Goal: Transaction & Acquisition: Purchase product/service

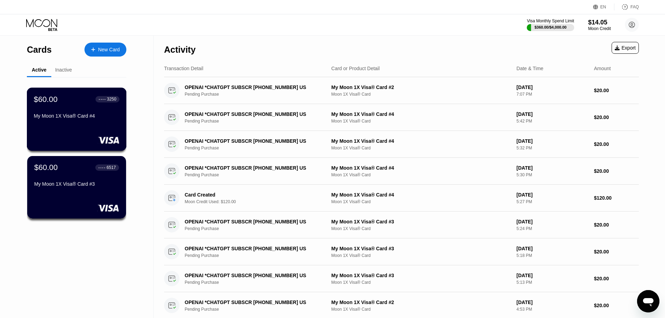
click at [73, 136] on div "$60.00 ● ● ● ● 3250 My Moon 1X Visa® Card #4" at bounding box center [77, 119] width 100 height 63
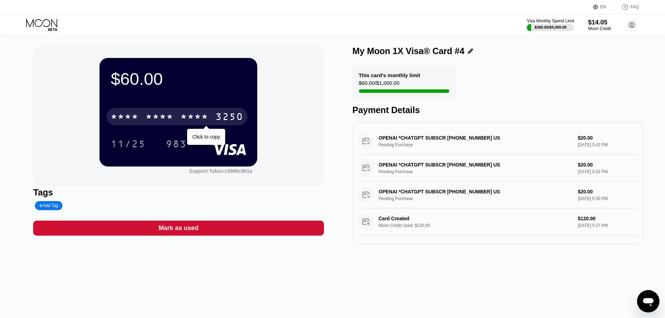
click at [189, 119] on div "* * * *" at bounding box center [195, 117] width 28 height 11
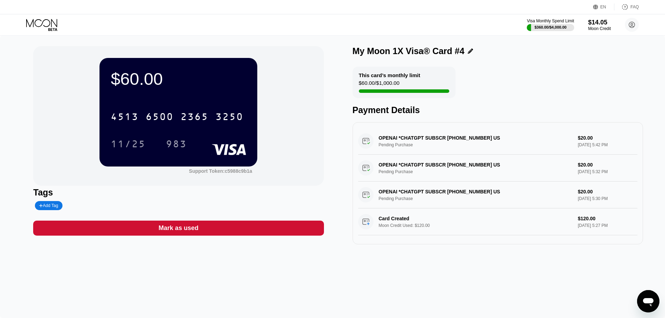
click at [45, 28] on icon at bounding box center [42, 25] width 32 height 12
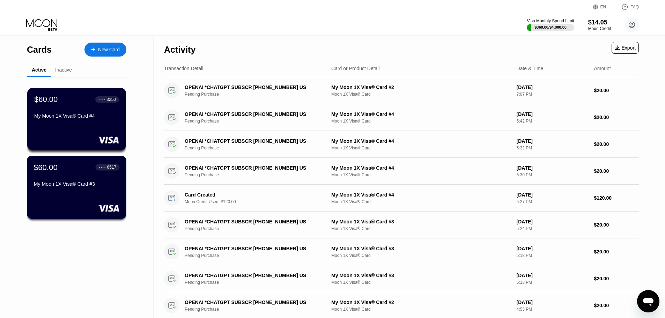
click at [86, 206] on div at bounding box center [77, 208] width 86 height 7
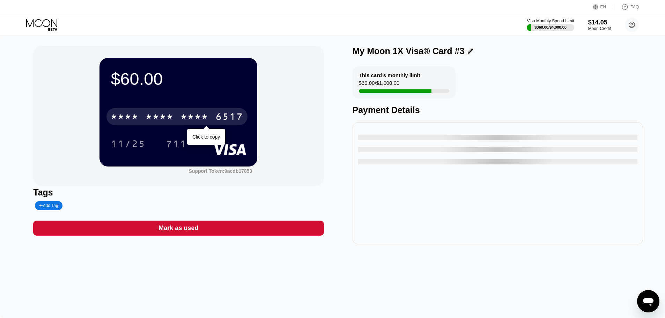
click at [202, 119] on div "* * * *" at bounding box center [195, 117] width 28 height 11
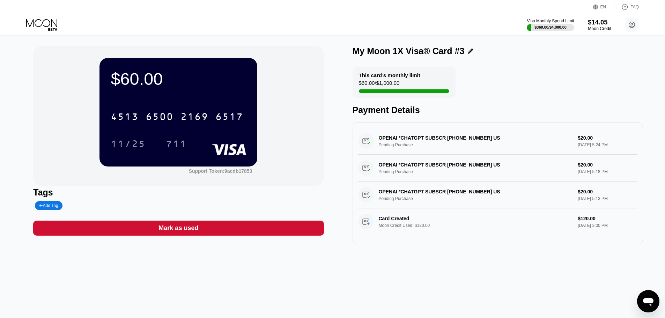
click at [595, 27] on div "Moon Credit" at bounding box center [599, 28] width 23 height 5
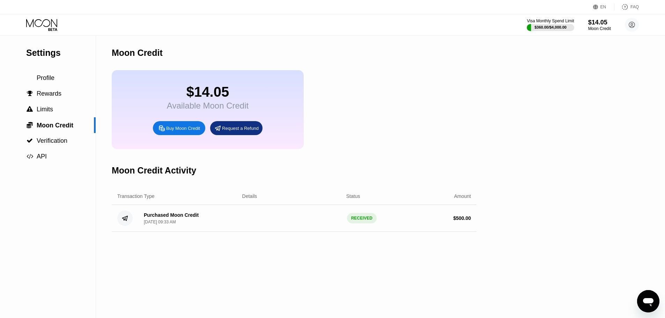
click at [178, 131] on div "Buy Moon Credit" at bounding box center [183, 128] width 34 height 6
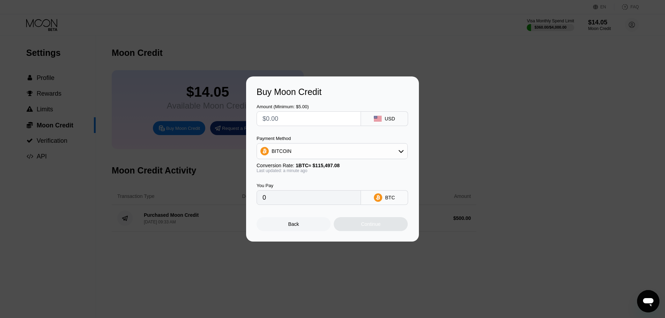
click at [332, 114] on input "text" at bounding box center [309, 119] width 93 height 14
type input "$7"
type input "0.00006061"
type input "$70"
type input "0.00060608"
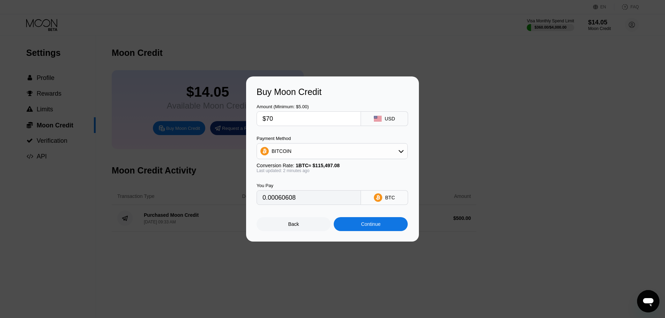
type input "$700"
type input "0.00606076"
type input "$700"
click at [307, 146] on div "BITCOIN" at bounding box center [332, 151] width 151 height 14
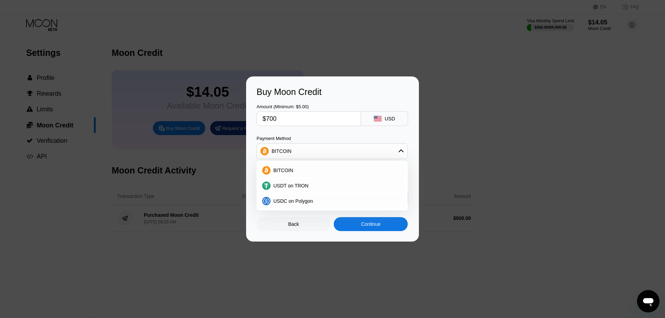
click at [312, 191] on div "USDT on TRON" at bounding box center [332, 185] width 151 height 15
click at [311, 189] on div "USDT on TRON" at bounding box center [337, 186] width 132 height 6
type input "707.07"
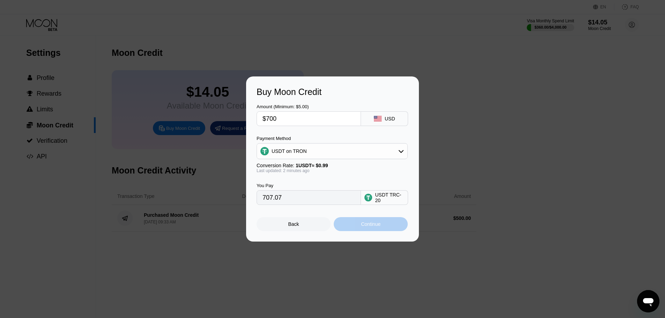
click at [361, 227] on div "Continue" at bounding box center [371, 224] width 20 height 6
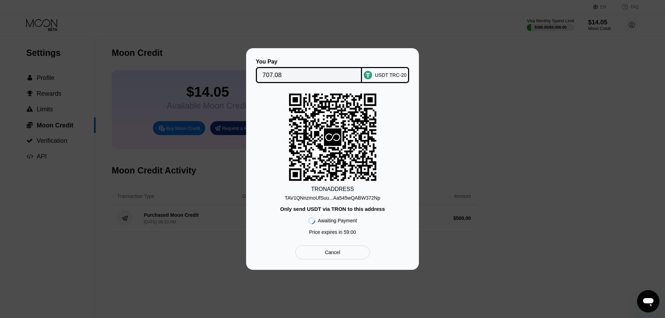
click at [308, 73] on input "707.08" at bounding box center [309, 75] width 93 height 14
click at [314, 200] on div "TAV1QNnzmoUfSuu...Aa545wQABW372Np" at bounding box center [332, 198] width 95 height 6
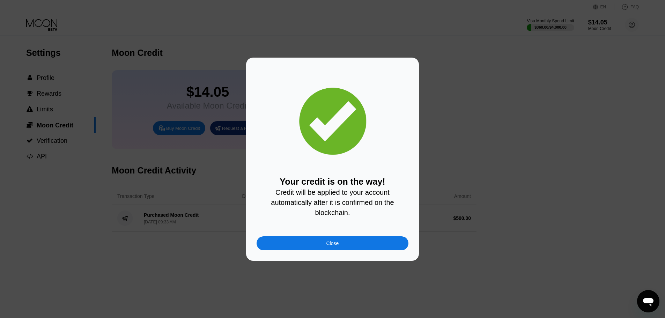
click at [324, 249] on div "Close" at bounding box center [333, 243] width 152 height 14
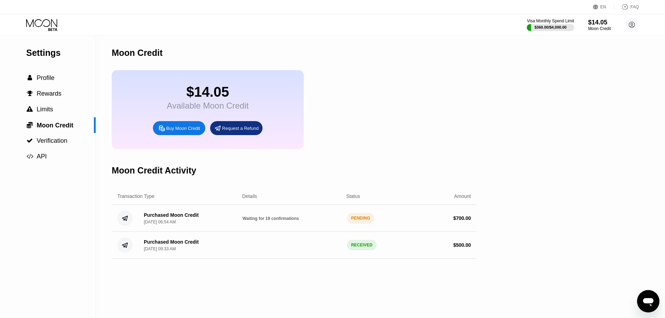
click at [30, 22] on icon at bounding box center [42, 25] width 32 height 12
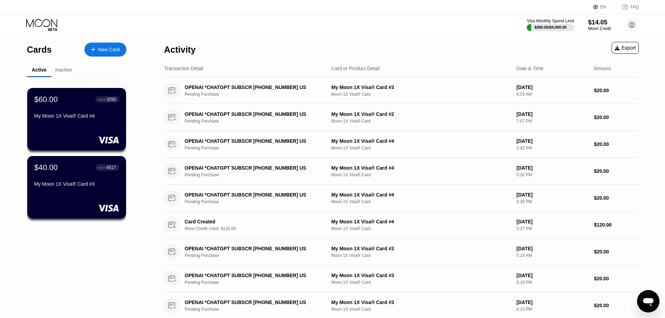
click at [28, 20] on icon at bounding box center [42, 25] width 32 height 12
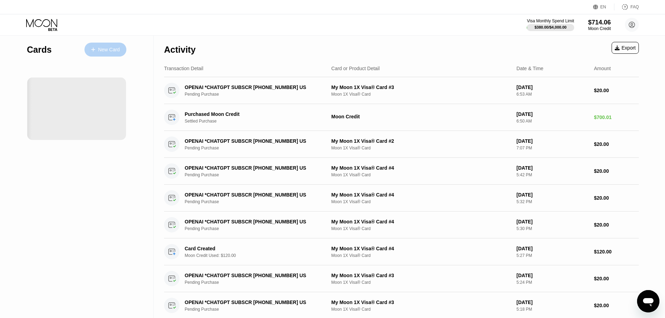
click at [98, 48] on div "New Card" at bounding box center [109, 50] width 22 height 6
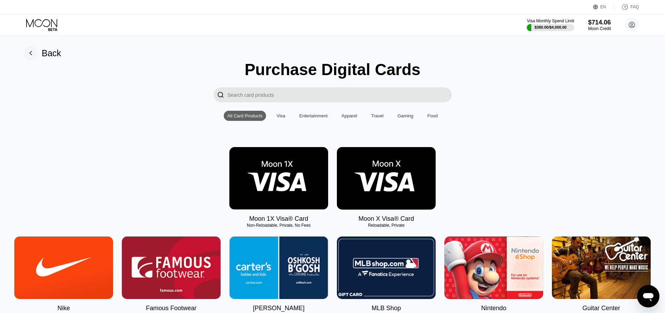
click at [305, 210] on img at bounding box center [278, 178] width 99 height 63
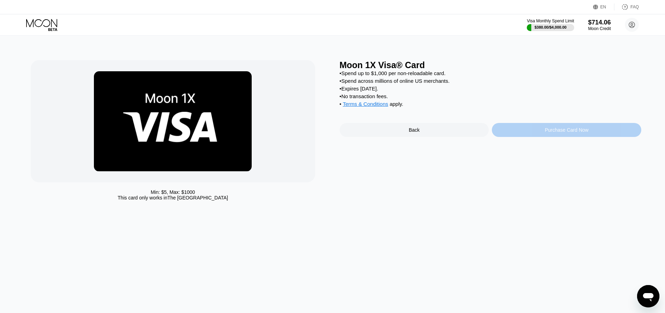
click at [567, 133] on div "Purchase Card Now" at bounding box center [567, 130] width 44 height 6
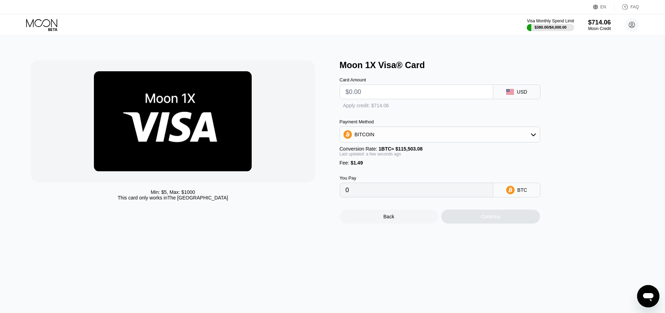
click at [362, 99] on input "text" at bounding box center [417, 92] width 142 height 14
type input "$120"
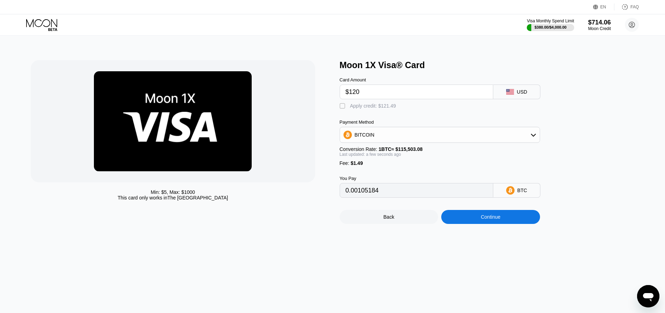
type input "0.00105184"
type input "$120"
click at [357, 109] on div "Apply credit: $121.49" at bounding box center [373, 106] width 46 height 6
type input "0"
click at [482, 220] on div "Continue" at bounding box center [491, 217] width 20 height 6
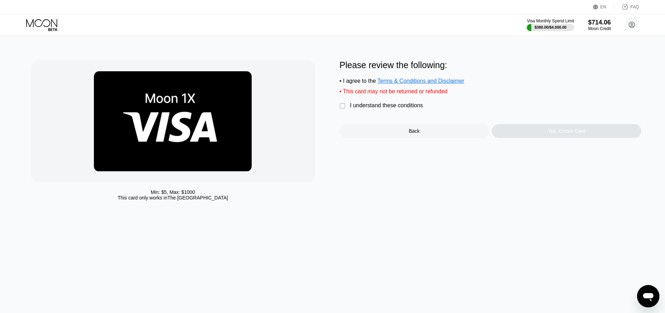
click at [378, 118] on div "Please review the following: • I agree to the Terms & Conditions and Disclaimer…" at bounding box center [491, 99] width 302 height 78
click at [378, 109] on div "I understand these conditions" at bounding box center [386, 105] width 73 height 6
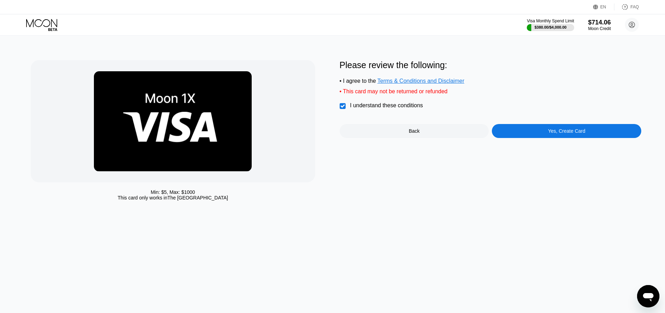
click at [555, 144] on div "Please review the following: • I agree to the Terms & Conditions and Disclaimer…" at bounding box center [491, 132] width 302 height 144
click at [553, 138] on div "Yes, Create Card" at bounding box center [566, 131] width 149 height 14
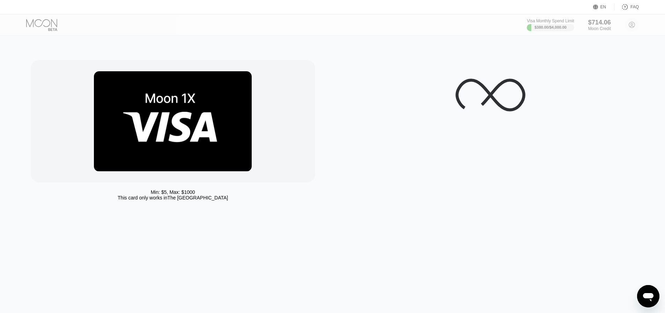
drag, startPoint x: 130, startPoint y: 93, endPoint x: 51, endPoint y: 87, distance: 79.1
click at [51, 87] on div at bounding box center [173, 121] width 285 height 122
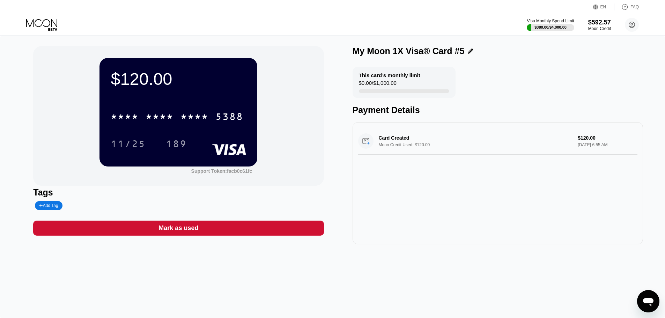
click at [143, 106] on div "* * * * * * * * * * * * 5388" at bounding box center [179, 115] width 136 height 24
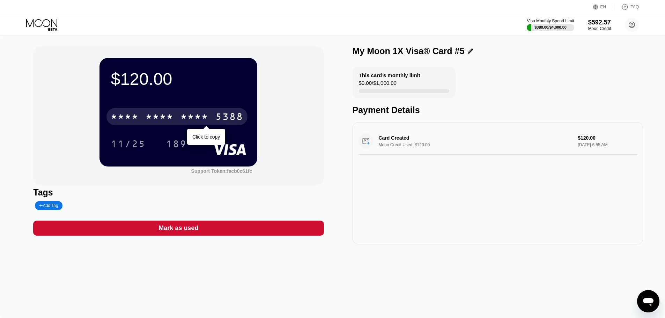
click at [147, 115] on div "* * * *" at bounding box center [160, 117] width 28 height 11
click at [122, 110] on div "4513 6500 2100 5388" at bounding box center [177, 116] width 141 height 17
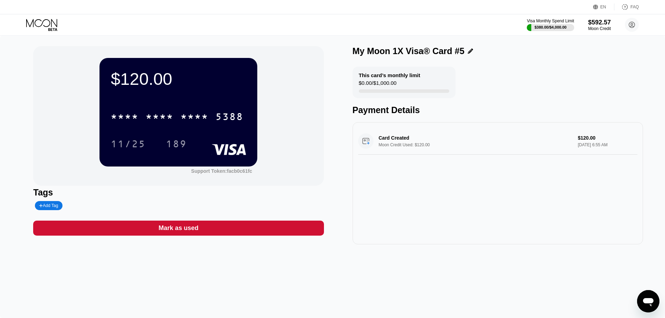
click at [34, 24] on icon at bounding box center [42, 25] width 32 height 12
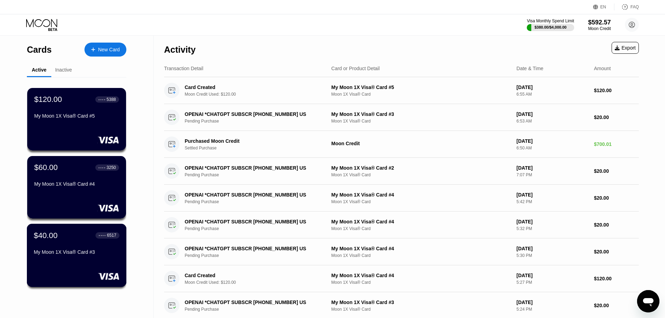
click at [89, 240] on div "$40.00 ● ● ● ● 6517" at bounding box center [77, 235] width 86 height 9
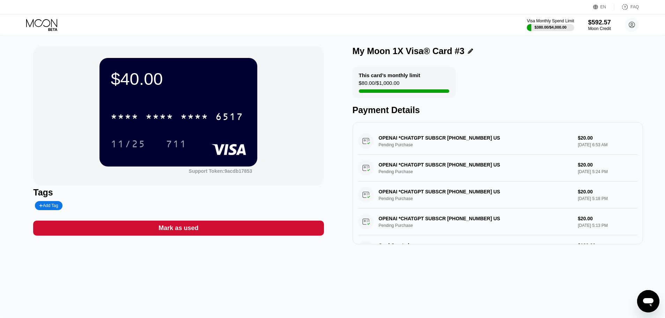
click at [185, 106] on div "* * * * * * * * * * * * 6517" at bounding box center [179, 115] width 136 height 24
click at [186, 111] on div "* * * * * * * * * * * * 6517" at bounding box center [177, 116] width 141 height 17
click at [40, 34] on div "Visa Monthly Spend Limit $380.00 / $4,000.00 $592.57 Moon Credit churchillwinds…" at bounding box center [332, 24] width 665 height 21
click at [44, 28] on icon at bounding box center [42, 25] width 32 height 12
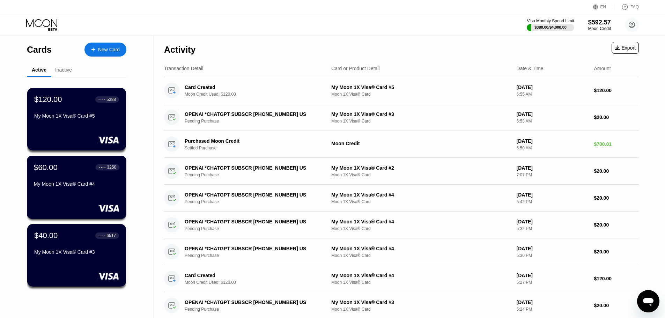
click at [59, 171] on div "$60.00 ● ● ● ● 3250" at bounding box center [77, 167] width 86 height 9
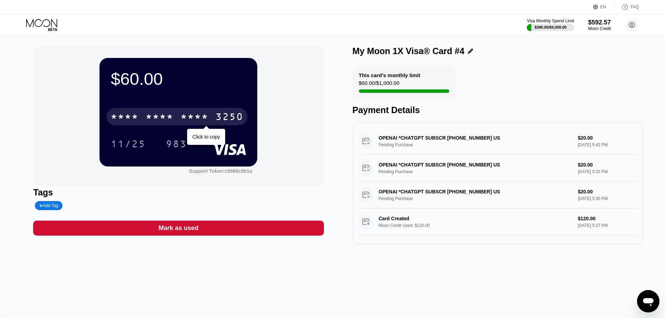
click at [141, 115] on div "* * * * * * * * * * * * 3250" at bounding box center [177, 116] width 141 height 17
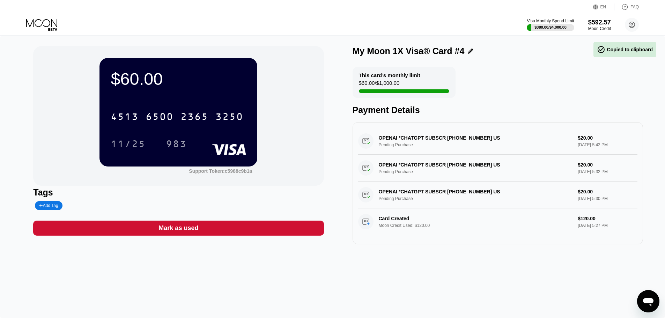
click at [14, 11] on div "EN Language Select an item Save FAQ" at bounding box center [332, 7] width 665 height 14
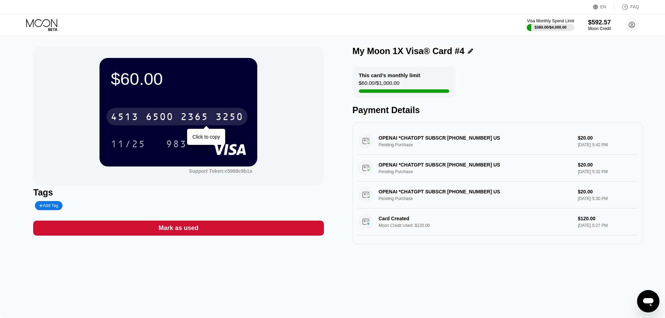
drag, startPoint x: 179, startPoint y: 114, endPoint x: 348, endPoint y: 235, distance: 207.3
click at [179, 114] on div "4513 6500 2365 3250" at bounding box center [177, 116] width 141 height 17
click at [141, 117] on div "* * * * * * * * * * * * 3250" at bounding box center [177, 116] width 141 height 17
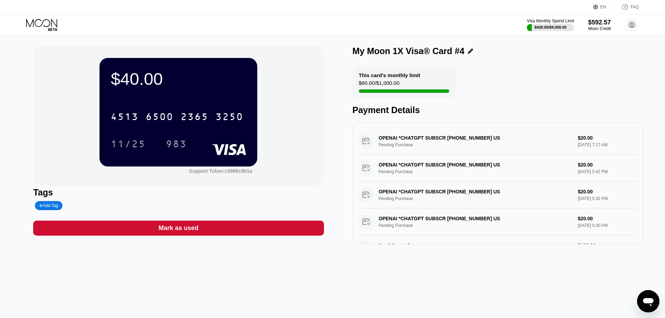
click at [197, 108] on div "4513 6500 2365 3250" at bounding box center [179, 115] width 136 height 24
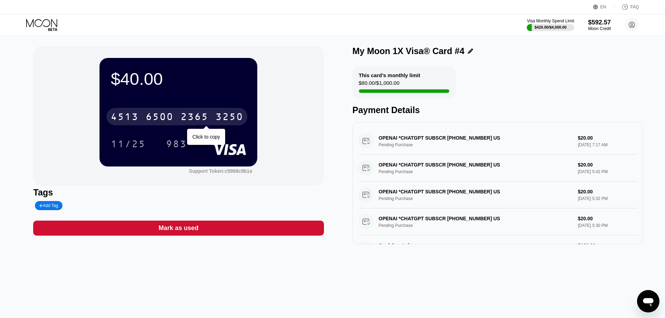
click at [191, 122] on div "2365" at bounding box center [195, 117] width 28 height 11
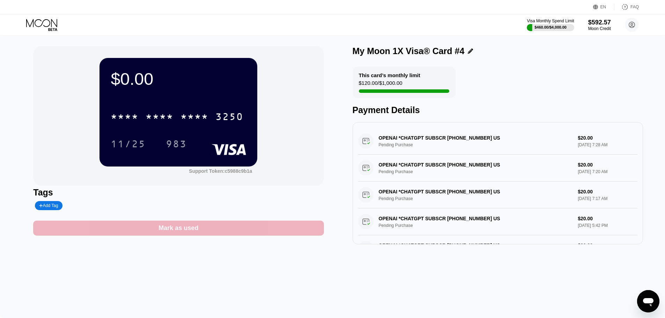
click at [167, 228] on div "Mark as used" at bounding box center [179, 228] width 40 height 8
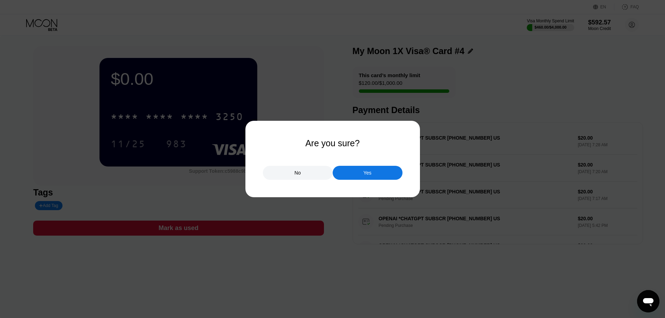
click at [363, 183] on div at bounding box center [335, 159] width 671 height 318
click at [368, 175] on div "Yes" at bounding box center [368, 173] width 8 height 6
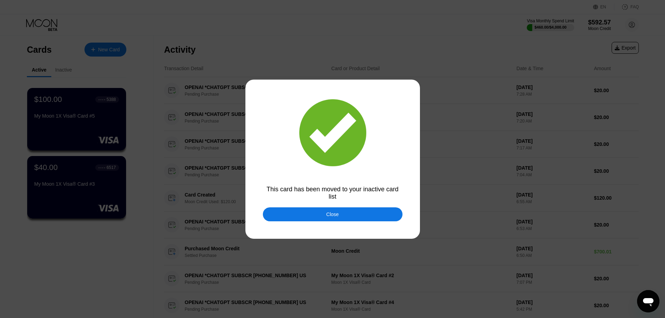
click at [171, 175] on div at bounding box center [335, 159] width 671 height 318
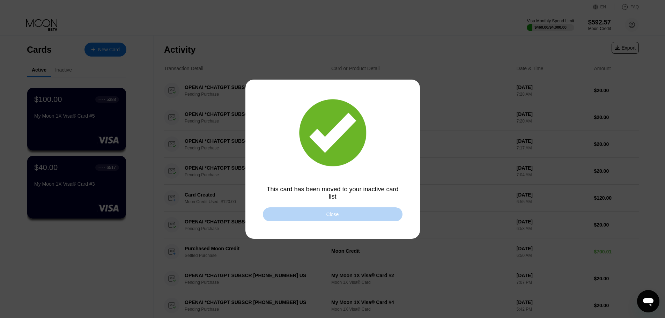
click at [312, 218] on div "Close" at bounding box center [333, 214] width 140 height 14
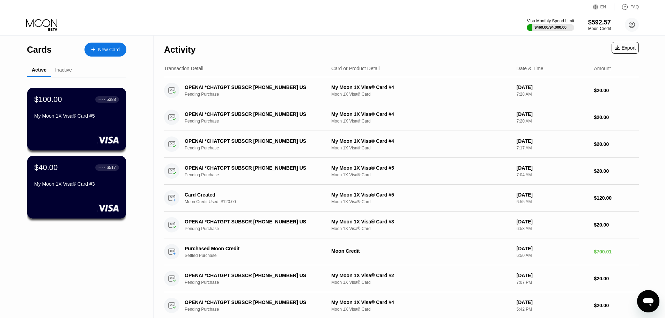
click at [103, 51] on div "New Card" at bounding box center [109, 50] width 22 height 6
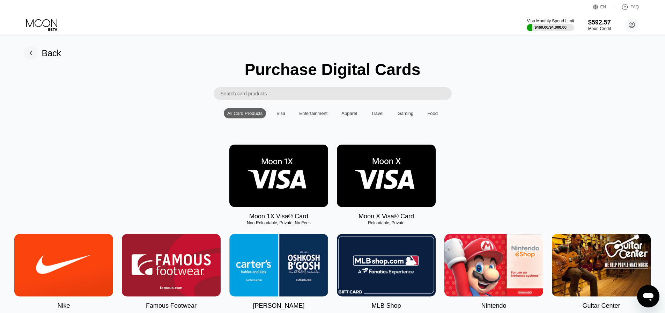
click at [268, 158] on img at bounding box center [278, 176] width 99 height 63
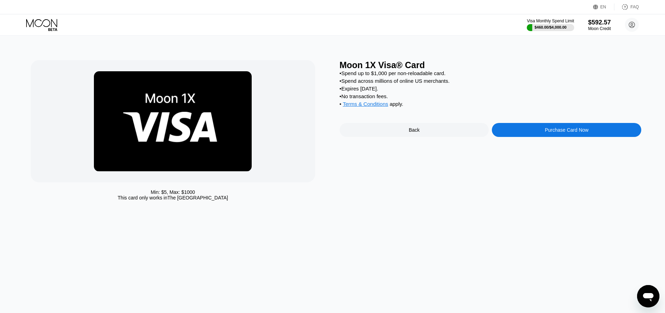
click at [530, 136] on div "Purchase Card Now" at bounding box center [566, 130] width 149 height 14
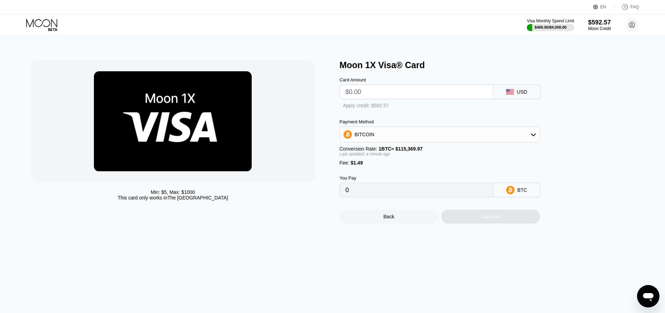
click at [421, 97] on input "text" at bounding box center [417, 92] width 142 height 14
type input "$120"
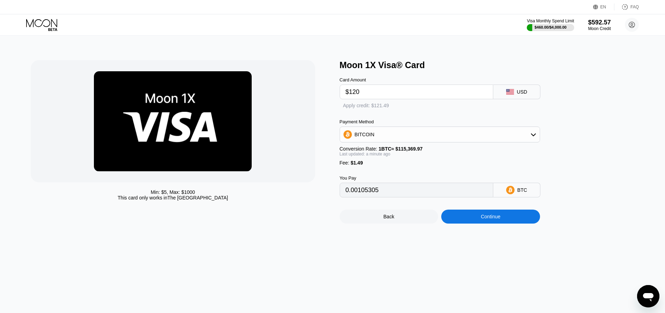
type input "0.00105305"
type input "$120"
click at [477, 224] on div "Continue" at bounding box center [490, 217] width 99 height 14
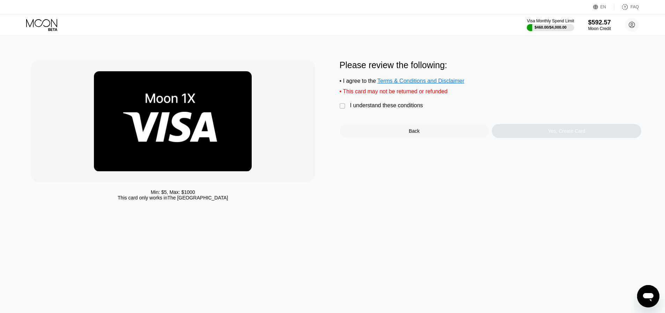
click at [392, 104] on div "Please review the following: • I agree to the Terms & Conditions and Disclaimer…" at bounding box center [491, 99] width 302 height 78
click at [394, 109] on div "I understand these conditions" at bounding box center [386, 105] width 73 height 6
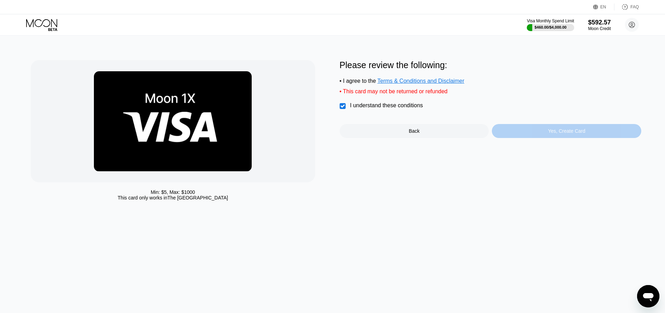
click at [537, 134] on div "Yes, Create Card" at bounding box center [566, 131] width 149 height 14
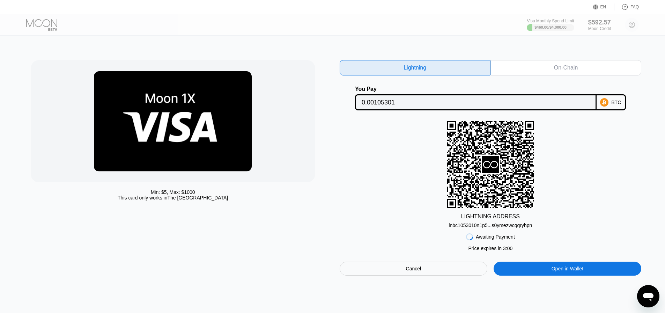
click at [392, 266] on div "Cancel" at bounding box center [414, 269] width 148 height 14
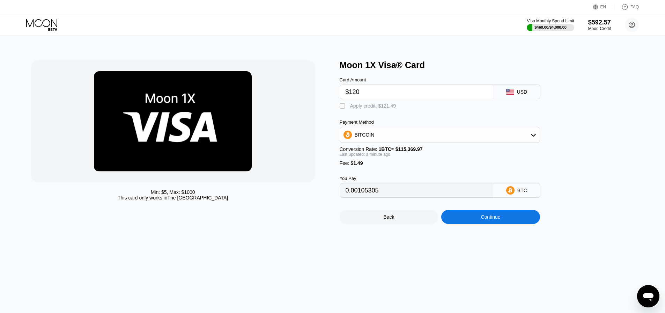
click at [358, 107] on div "Apply credit: $121.49" at bounding box center [373, 106] width 46 height 6
type input "0"
click at [477, 224] on div "Continue" at bounding box center [490, 217] width 99 height 14
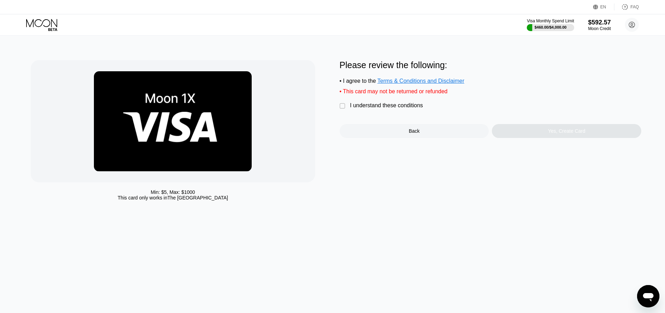
click at [402, 110] on div " I understand these conditions" at bounding box center [383, 105] width 87 height 7
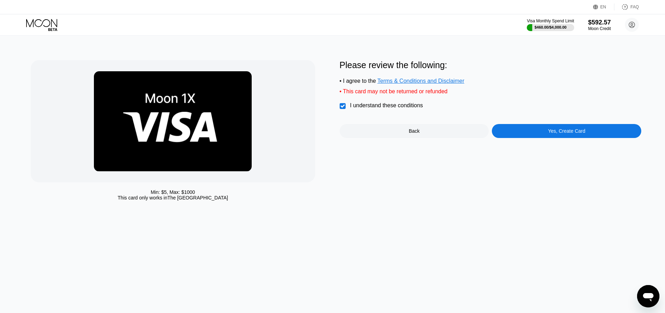
click at [554, 132] on div "Yes, Create Card" at bounding box center [566, 131] width 37 height 6
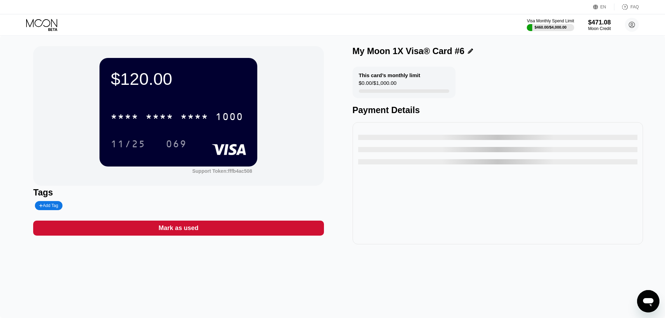
click at [42, 27] on icon at bounding box center [42, 25] width 32 height 12
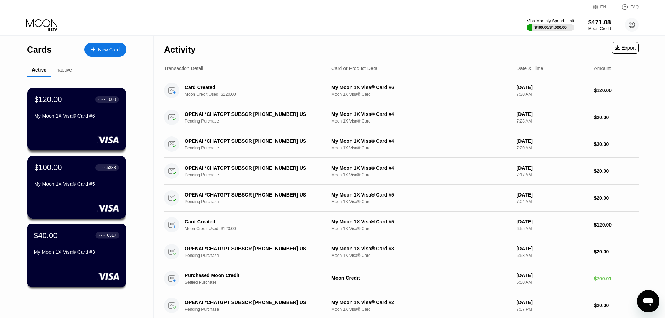
click at [88, 244] on div "$40.00 ● ● ● ● 6517 My Moon 1X Visa® Card #3" at bounding box center [77, 244] width 86 height 27
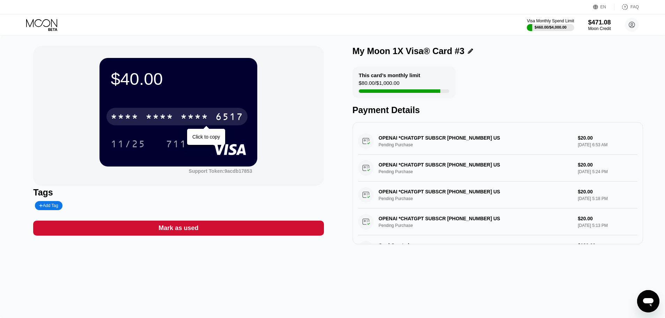
click at [195, 119] on div "* * * *" at bounding box center [195, 117] width 28 height 11
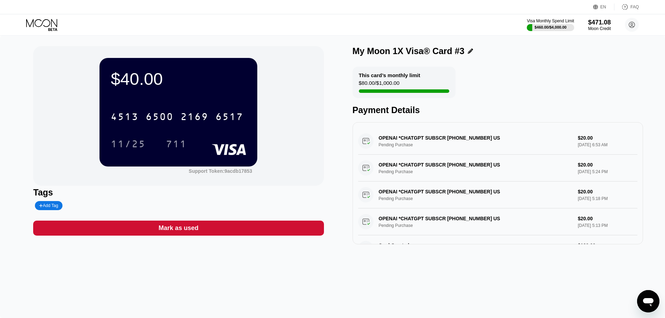
click at [38, 31] on icon at bounding box center [42, 25] width 32 height 12
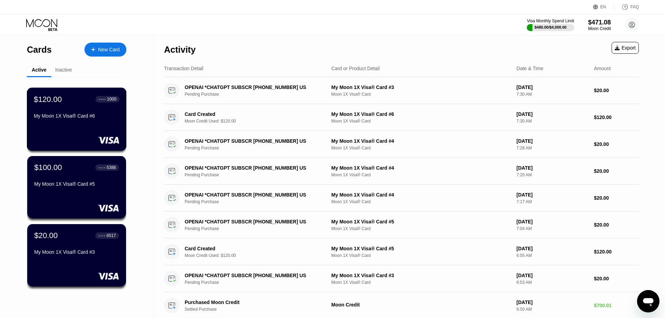
click at [74, 119] on div "My Moon 1X Visa® Card #6" at bounding box center [77, 116] width 86 height 6
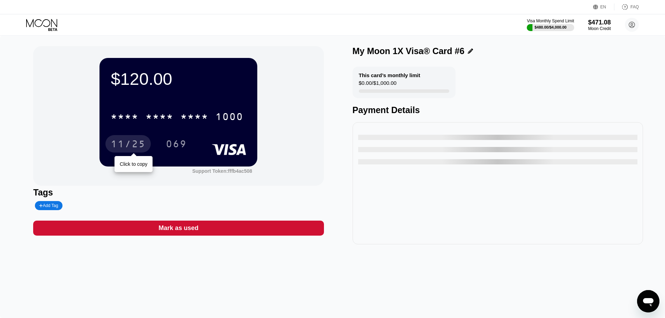
click at [134, 129] on div "* * * * * * * * * * * * 1000 11/25 Click to copy 069" at bounding box center [179, 123] width 136 height 41
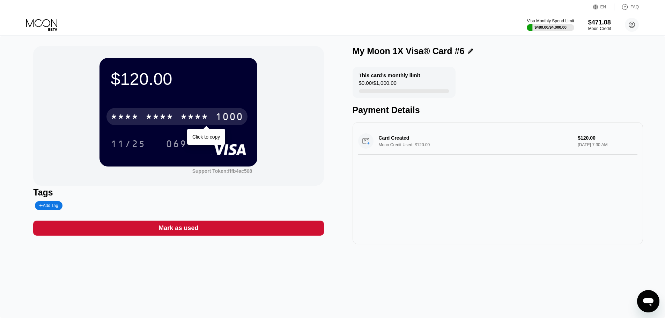
click at [137, 121] on div "* * * *" at bounding box center [125, 117] width 28 height 11
click at [158, 115] on div "6500" at bounding box center [160, 117] width 28 height 11
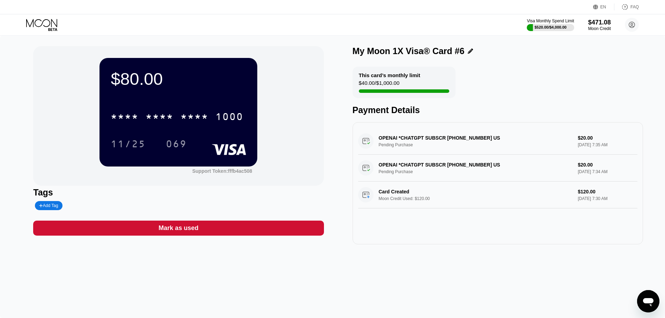
click at [136, 125] on div "* * * * * * * * * * * * 1000" at bounding box center [177, 116] width 141 height 17
click at [70, 43] on div "$80.00 4513 6500 2222 1000 11/25 069 Support Token: fffb4ac508 Tags Add Tag Mar…" at bounding box center [332, 177] width 665 height 283
click at [44, 20] on icon at bounding box center [41, 23] width 31 height 8
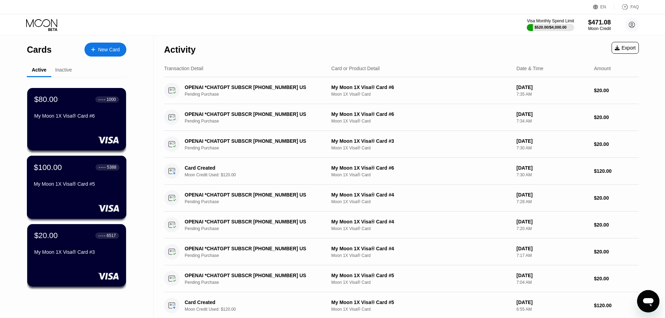
click at [81, 193] on div "$100.00 ● ● ● ● 5388 My Moon 1X Visa® Card #5" at bounding box center [77, 187] width 100 height 63
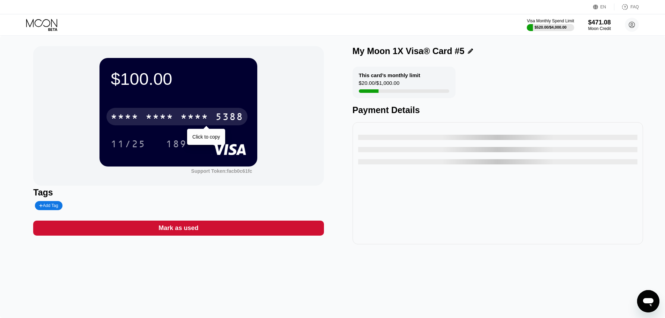
click at [176, 117] on div "* * * * * * * * * * * * 5388" at bounding box center [177, 116] width 141 height 17
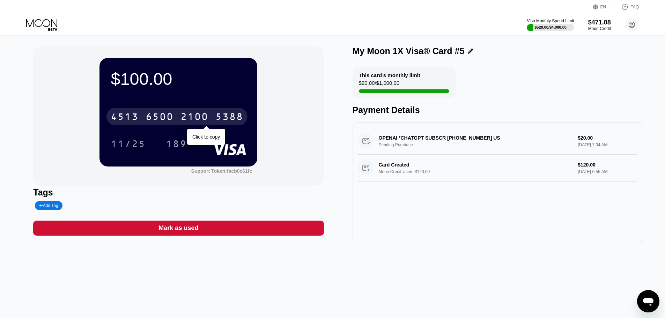
click at [168, 133] on div "[CREDIT_CARD_NUMBER] Click to copy 11/25 189" at bounding box center [179, 123] width 136 height 41
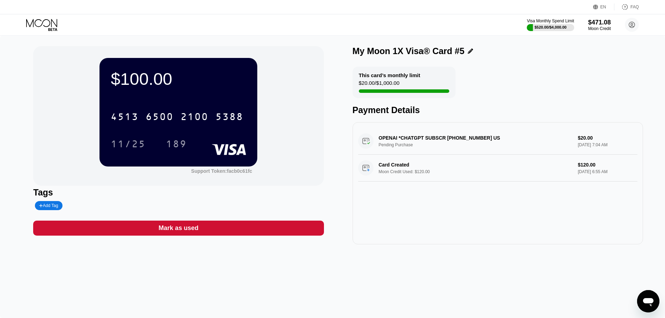
click at [171, 123] on div "6500" at bounding box center [160, 117] width 28 height 11
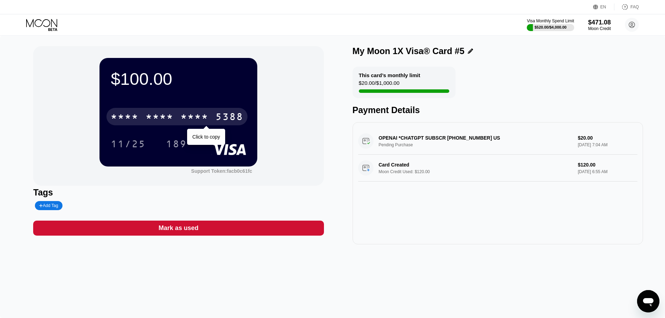
click at [156, 116] on div "* * * *" at bounding box center [160, 117] width 28 height 11
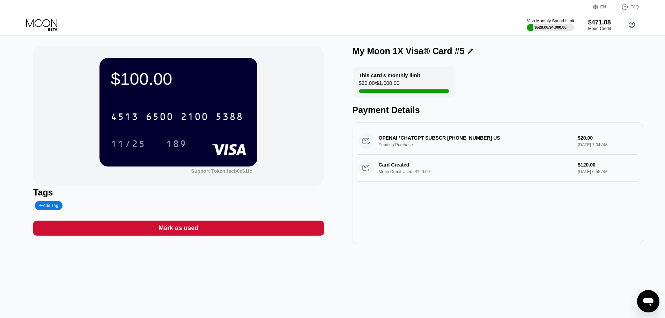
click at [169, 126] on div "[CREDIT_CARD_NUMBER]" at bounding box center [179, 115] width 136 height 24
click at [203, 135] on div "4513 6500 2100 5388 11/25 189" at bounding box center [179, 123] width 136 height 41
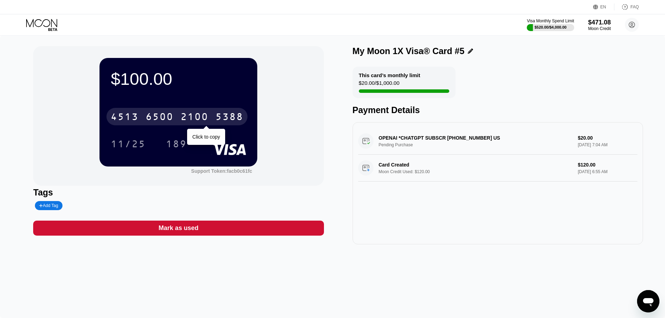
click at [188, 120] on div "2100" at bounding box center [195, 117] width 28 height 11
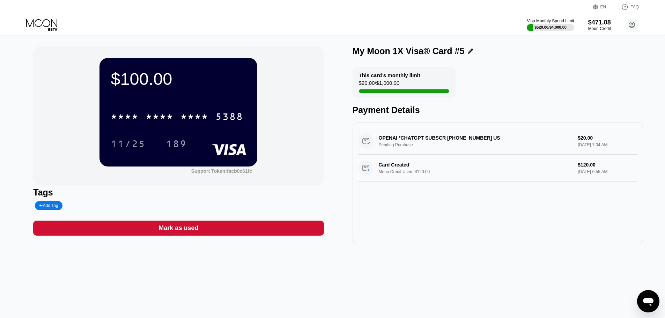
click at [31, 21] on icon at bounding box center [42, 25] width 32 height 12
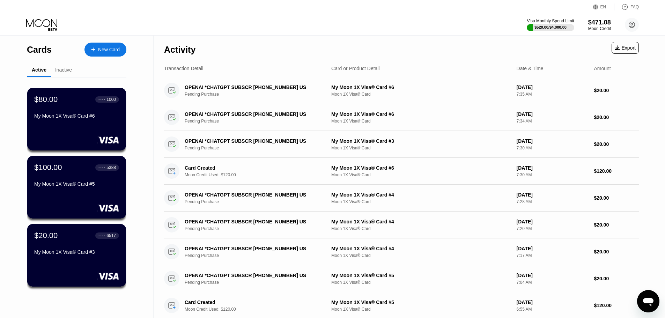
click at [110, 54] on div "New Card" at bounding box center [106, 50] width 42 height 14
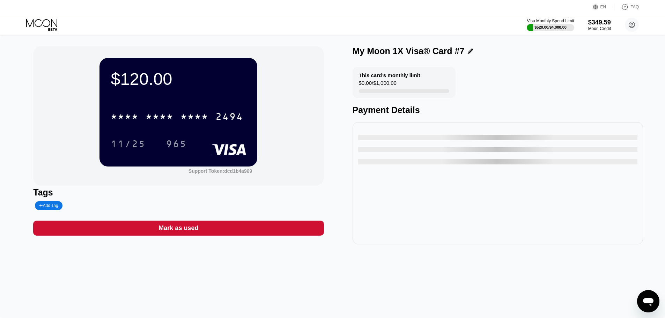
click at [156, 116] on div "* * * *" at bounding box center [160, 117] width 28 height 11
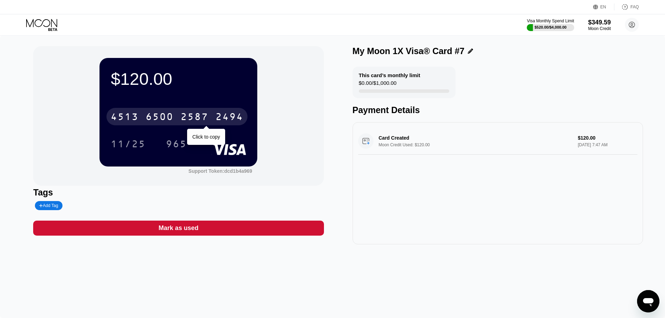
click at [175, 120] on div "[CREDIT_CARD_NUMBER]" at bounding box center [177, 116] width 141 height 17
click at [196, 121] on div "* * * *" at bounding box center [195, 117] width 28 height 11
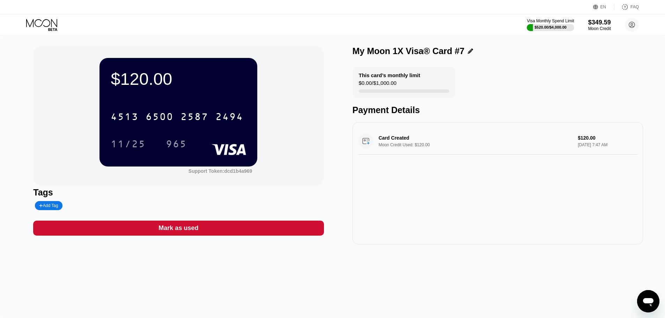
click at [172, 122] on div "6500" at bounding box center [160, 117] width 28 height 11
click at [188, 162] on div "$120.00 * * * * * * * * * * * * 2494 11/25 965" at bounding box center [179, 112] width 158 height 108
drag, startPoint x: 189, startPoint y: 97, endPoint x: 189, endPoint y: 115, distance: 18.5
click at [189, 97] on div "$120.00 * * * * * * * * * * * * 2494 11/25 965" at bounding box center [179, 112] width 158 height 108
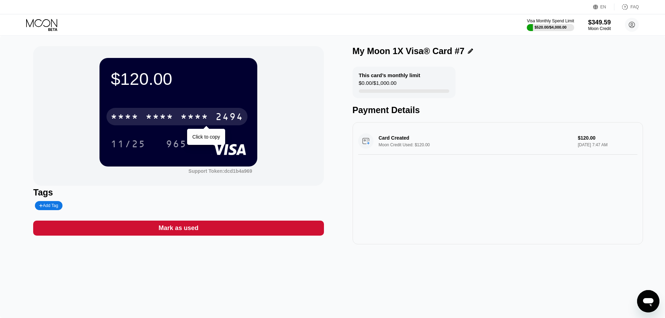
click at [188, 115] on div "* * * *" at bounding box center [195, 117] width 28 height 11
click at [175, 120] on div "4513 6500 2587 2494" at bounding box center [177, 116] width 141 height 17
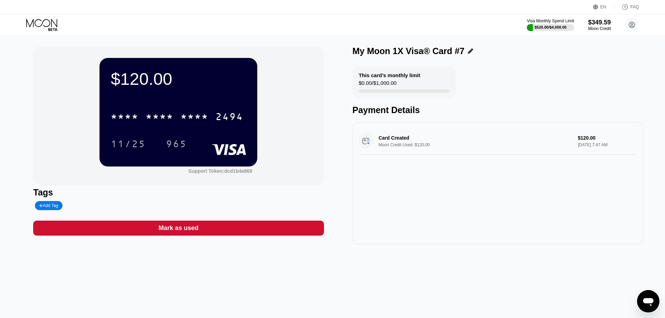
click at [39, 21] on icon at bounding box center [42, 25] width 32 height 12
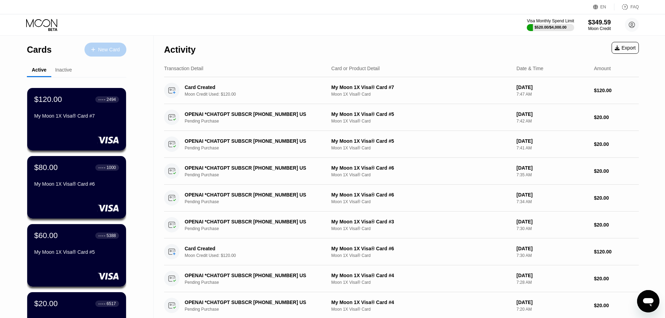
click at [102, 54] on div "New Card" at bounding box center [106, 50] width 42 height 14
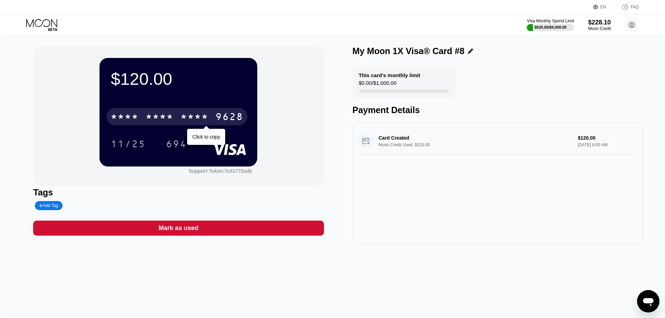
click at [198, 112] on div "* * * * * * * * * * * * 9628" at bounding box center [177, 116] width 141 height 17
click at [156, 120] on div "6500" at bounding box center [160, 117] width 28 height 11
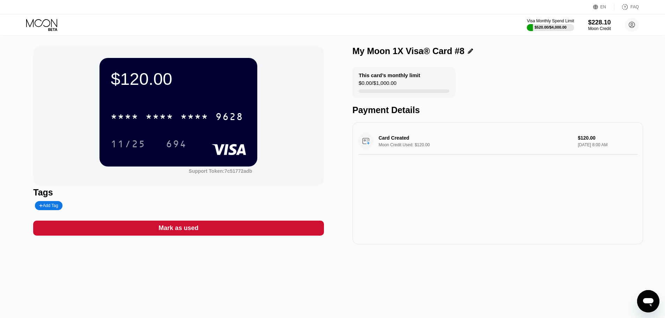
click at [51, 31] on icon at bounding box center [42, 25] width 32 height 12
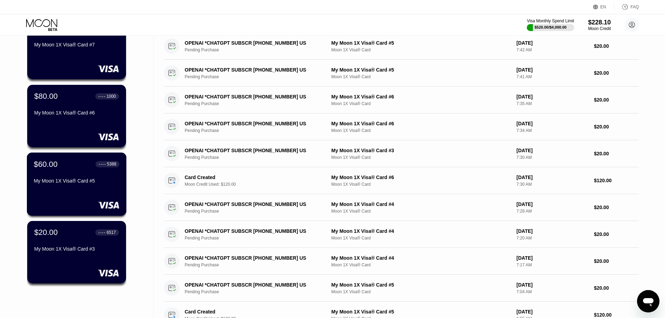
scroll to position [70, 0]
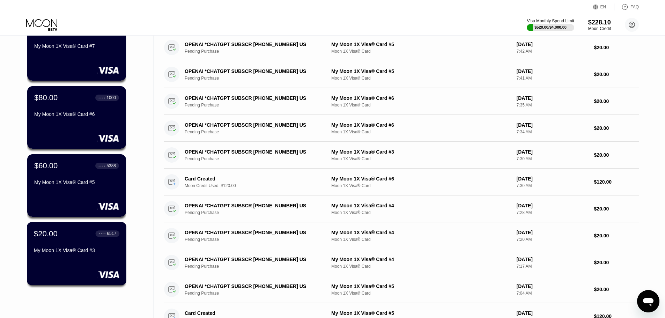
click at [61, 264] on div "$20.00 ● ● ● ● 6517 My Moon 1X Visa® Card #3" at bounding box center [77, 253] width 100 height 63
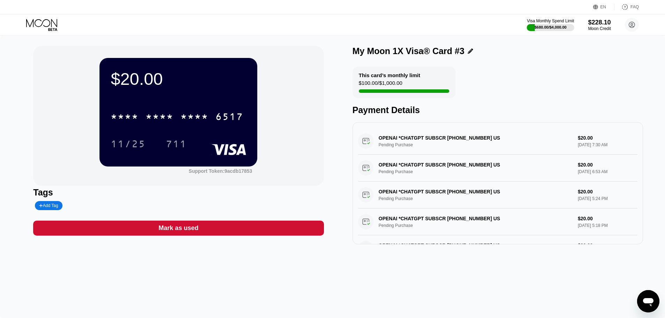
click at [35, 23] on icon at bounding box center [41, 23] width 31 height 8
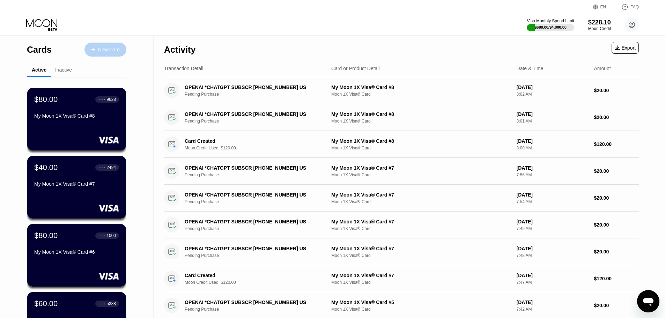
click at [112, 49] on div "New Card" at bounding box center [109, 50] width 22 height 6
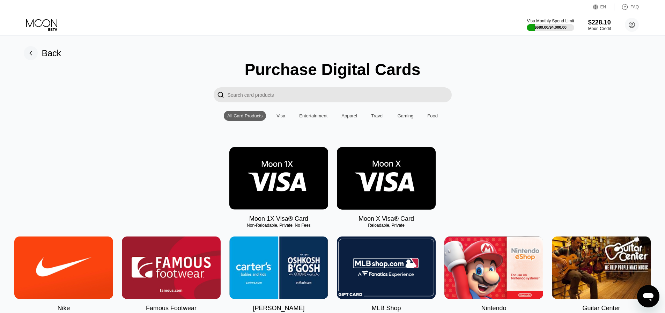
click at [39, 55] on div "Back" at bounding box center [43, 53] width 38 height 14
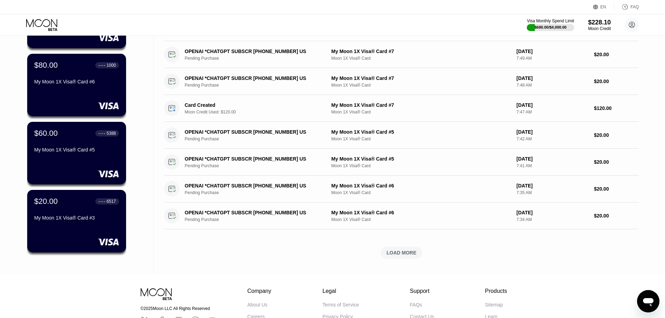
scroll to position [175, 0]
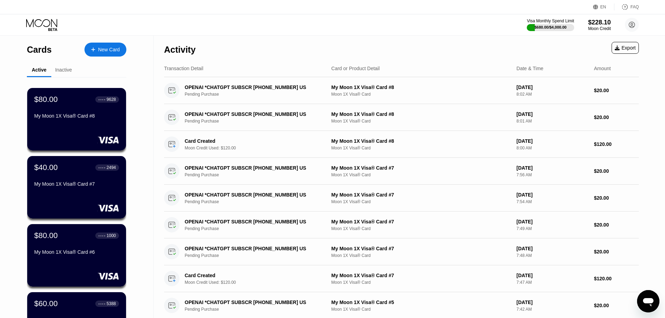
click at [112, 43] on div "New Card" at bounding box center [106, 50] width 42 height 14
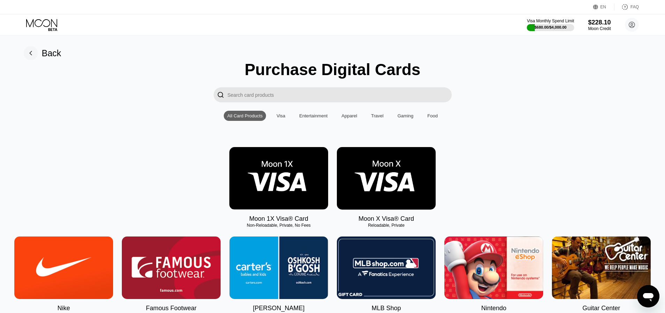
click at [264, 188] on img at bounding box center [278, 178] width 99 height 63
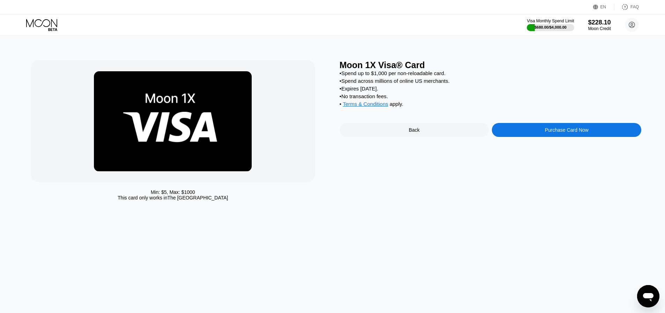
click at [550, 133] on div "Purchase Card Now" at bounding box center [567, 130] width 44 height 6
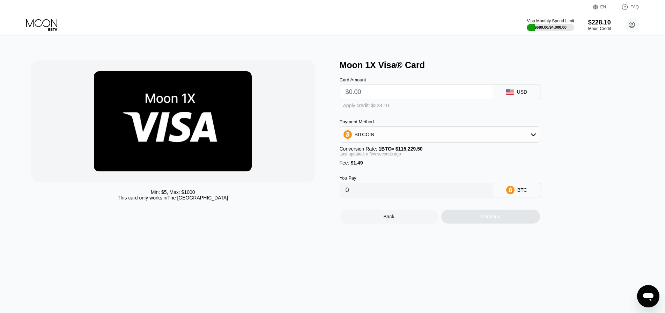
click at [393, 97] on input "text" at bounding box center [417, 92] width 142 height 14
type input "$130"
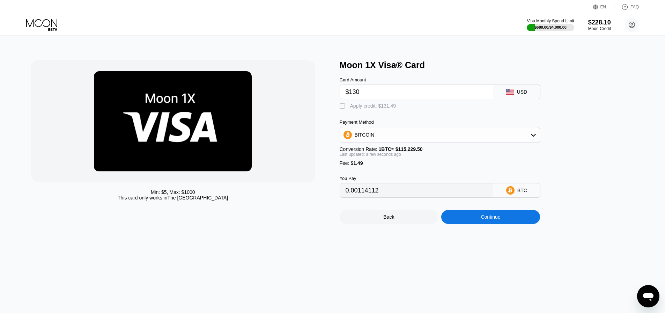
type input "0.00114112"
type input "$13"
type input "0.00012575"
type input "$1"
type input "0.00002161"
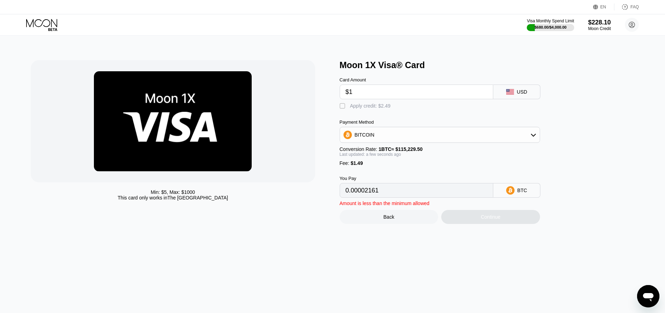
type input "$1"
click at [32, 24] on icon at bounding box center [42, 25] width 32 height 12
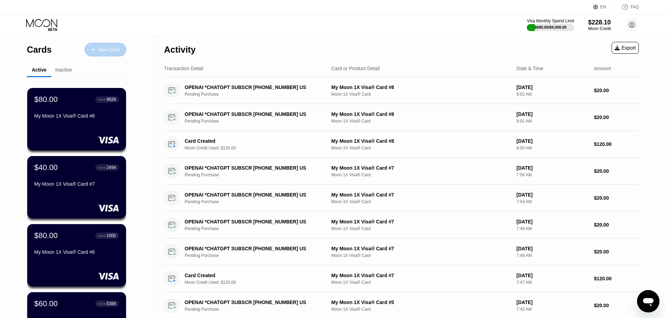
click at [101, 51] on div "New Card" at bounding box center [109, 50] width 22 height 6
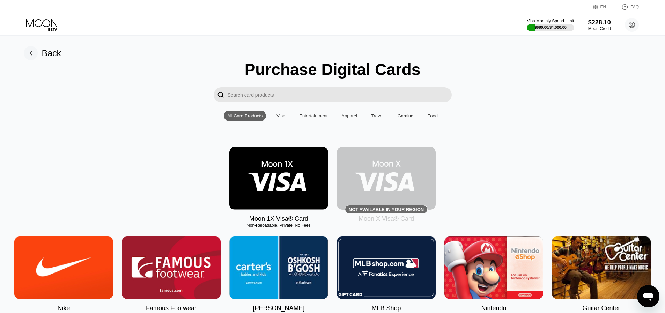
click at [31, 17] on div "EN Language Select an item Save FAQ Visa Monthly Spend Limit $680.00 / $4,000.0…" at bounding box center [332, 18] width 665 height 36
click at [49, 28] on icon at bounding box center [42, 25] width 32 height 12
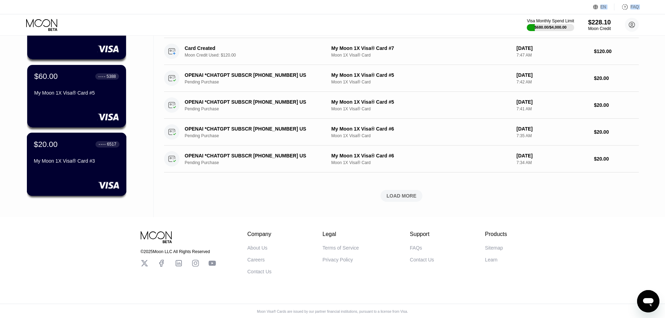
scroll to position [235, 0]
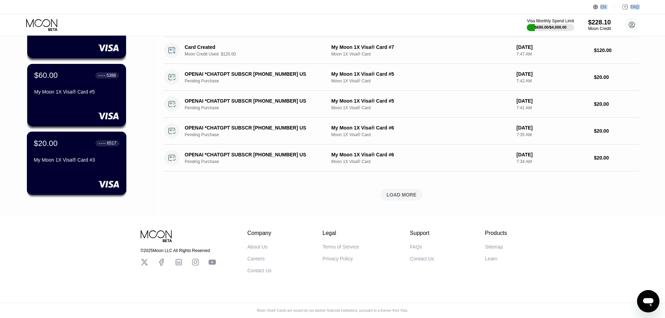
click at [76, 181] on div at bounding box center [77, 184] width 86 height 7
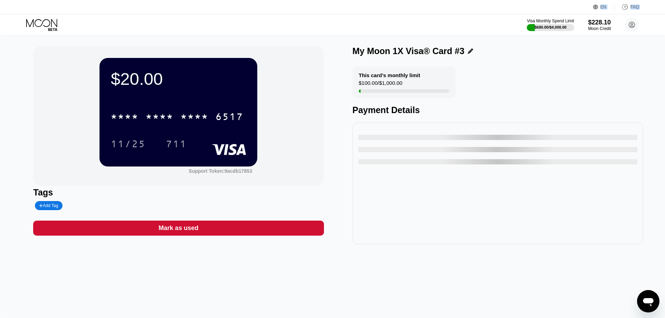
click at [75, 155] on div "$20.00 * * * * * * * * * * * * 6517 11/25 711 Support Token: 9acdb17853" at bounding box center [178, 116] width 291 height 140
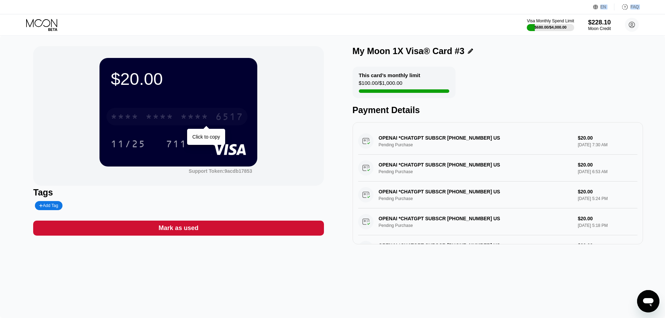
click at [173, 119] on div "* * * *" at bounding box center [160, 117] width 28 height 11
click at [163, 122] on div "6500" at bounding box center [160, 117] width 28 height 11
click at [222, 233] on div "Mark as used" at bounding box center [178, 228] width 291 height 15
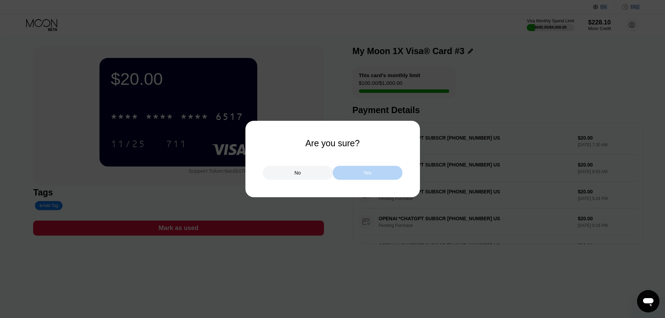
click at [371, 171] on div "Yes" at bounding box center [368, 173] width 8 height 6
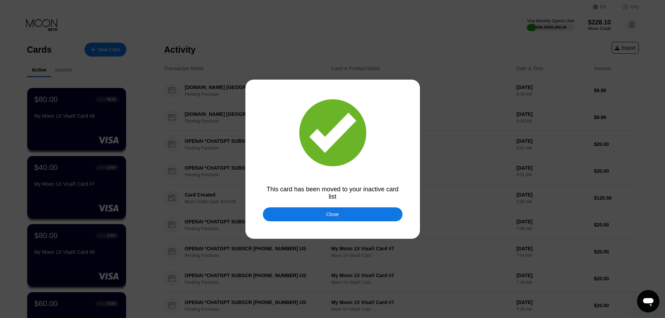
click at [335, 214] on div "Close" at bounding box center [333, 215] width 13 height 6
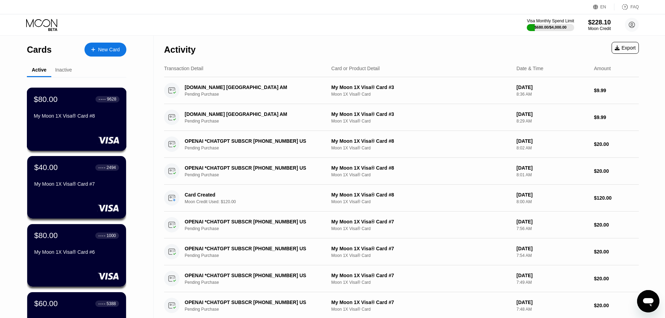
scroll to position [175, 0]
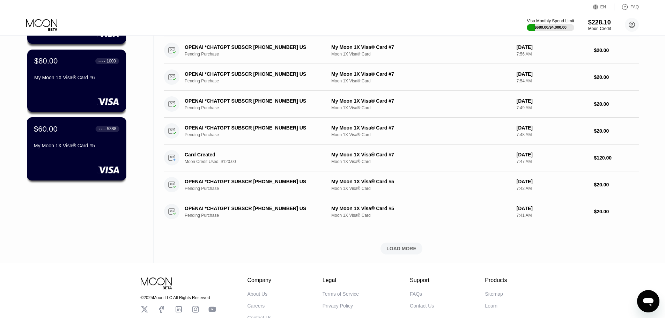
click at [95, 132] on div "$60.00 ● ● ● ● 5388" at bounding box center [77, 128] width 86 height 9
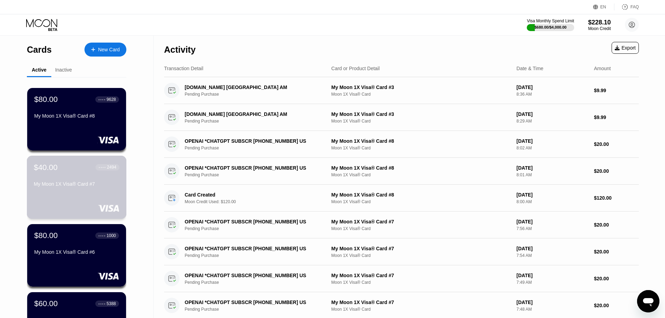
drag, startPoint x: 98, startPoint y: 193, endPoint x: 71, endPoint y: 188, distance: 27.8
click at [71, 188] on div "$40.00 ● ● ● ● 2494 My Moon 1X Visa® Card #7" at bounding box center [77, 187] width 100 height 63
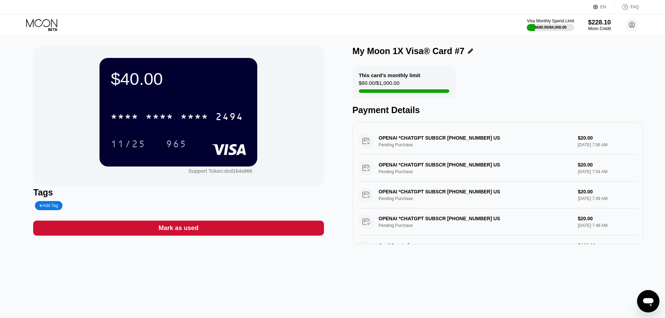
click at [188, 123] on div "* * * *" at bounding box center [195, 117] width 28 height 11
click at [173, 117] on div "6500" at bounding box center [160, 117] width 28 height 11
click at [53, 25] on icon at bounding box center [42, 25] width 32 height 12
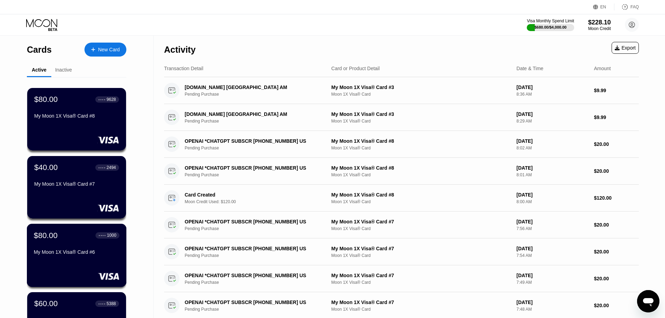
click at [69, 266] on div "$80.00 ● ● ● ● 1000 My Moon 1X Visa® Card #6" at bounding box center [77, 255] width 100 height 63
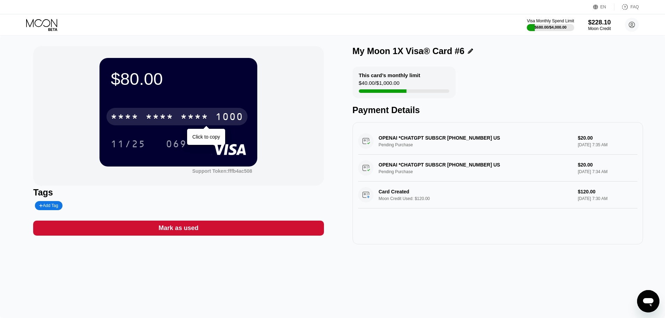
click at [173, 121] on div "* * * *" at bounding box center [160, 117] width 28 height 11
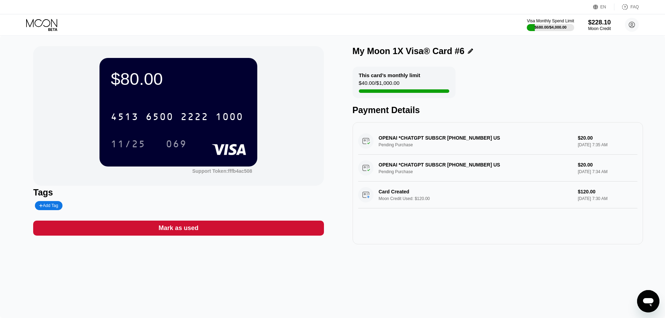
click at [188, 126] on div "[CREDIT_CARD_NUMBER]" at bounding box center [179, 115] width 136 height 24
click at [192, 121] on div "2222" at bounding box center [195, 117] width 28 height 11
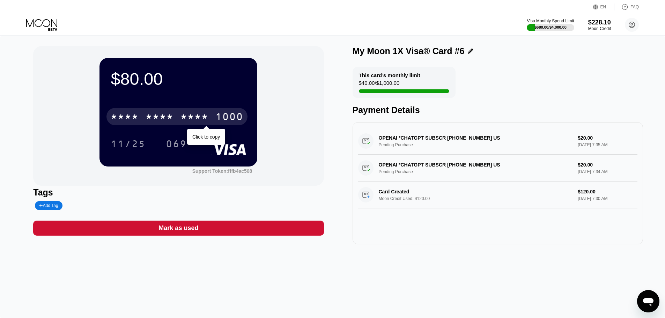
click at [161, 121] on div "* * * *" at bounding box center [160, 117] width 28 height 11
click at [158, 118] on div "6500" at bounding box center [160, 117] width 28 height 11
click at [159, 120] on div "* * * *" at bounding box center [160, 117] width 28 height 11
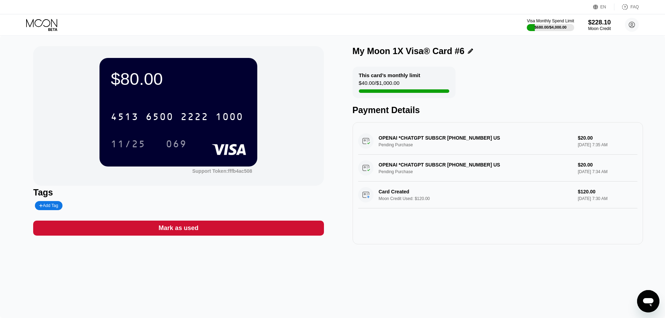
click at [40, 25] on icon at bounding box center [42, 25] width 32 height 12
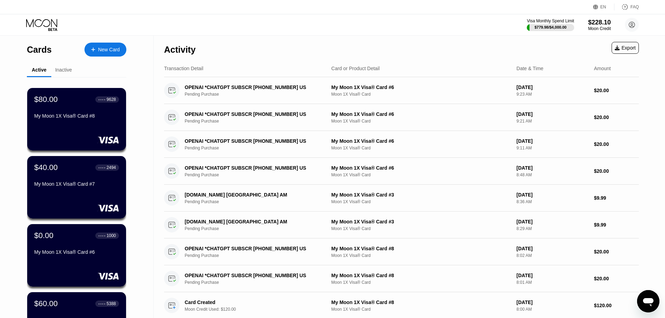
scroll to position [105, 0]
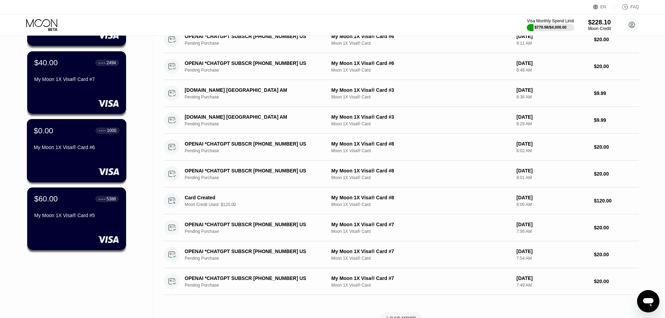
click at [55, 166] on div "$0.00 ● ● ● ● 1000 My Moon 1X Visa® Card #6" at bounding box center [77, 150] width 100 height 63
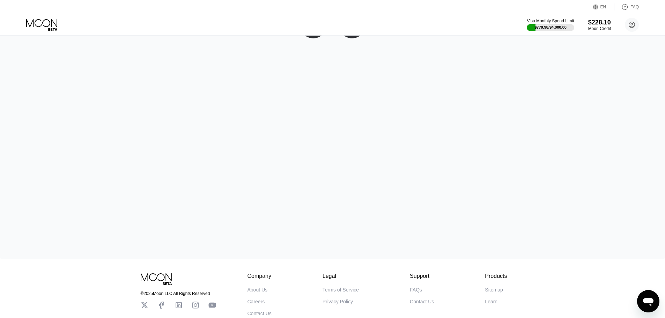
scroll to position [107, 0]
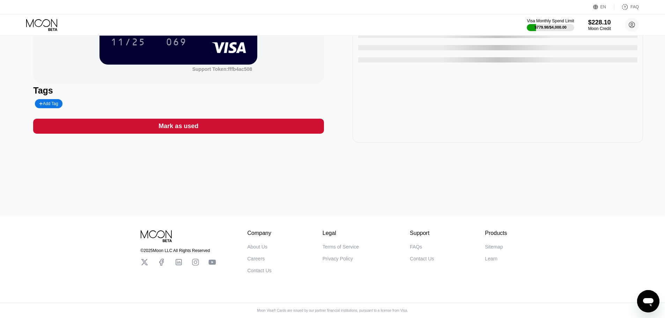
click at [185, 128] on div "Mark as used" at bounding box center [178, 126] width 291 height 15
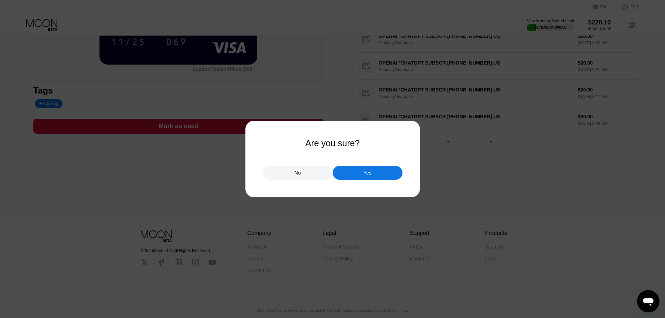
drag, startPoint x: 357, startPoint y: 165, endPoint x: 358, endPoint y: 171, distance: 6.0
click at [357, 170] on div "No Yes" at bounding box center [333, 169] width 140 height 21
click at [358, 171] on div "Yes" at bounding box center [368, 173] width 70 height 14
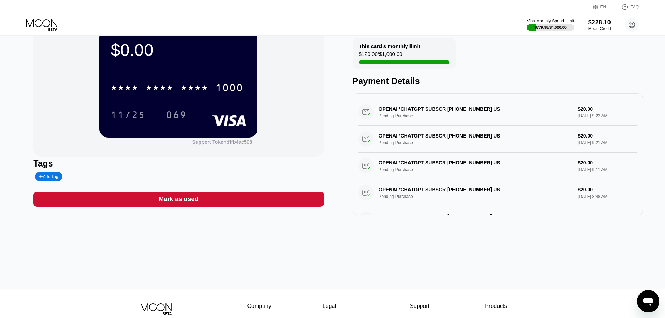
scroll to position [0, 0]
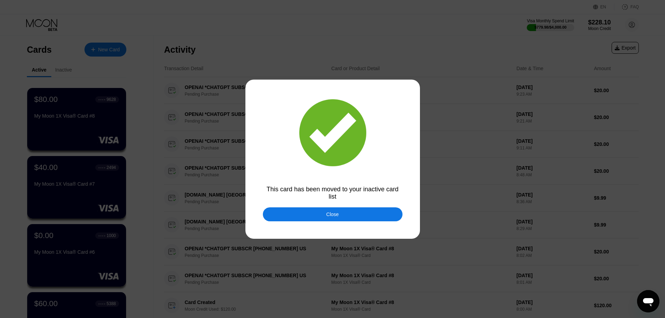
click at [276, 211] on div "Close" at bounding box center [333, 214] width 140 height 14
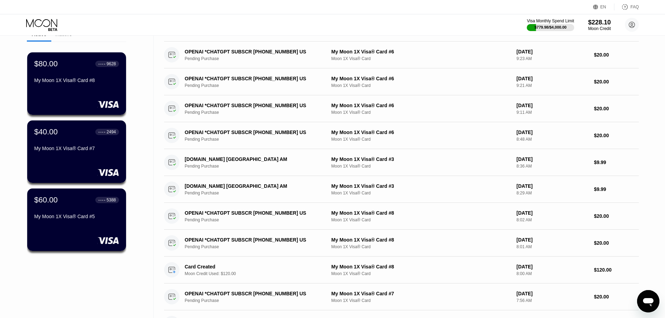
scroll to position [35, 0]
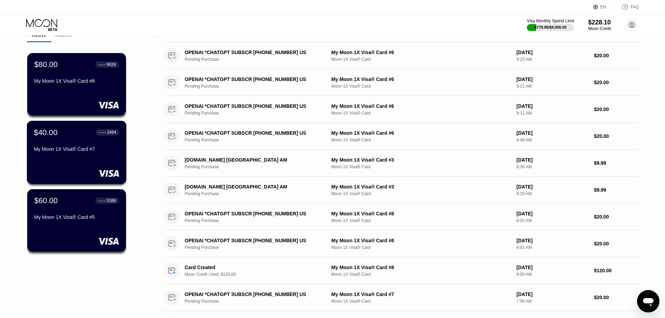
click at [58, 140] on div "$40.00 ● ● ● ● 2494 My Moon 1X Visa® Card #7" at bounding box center [77, 141] width 86 height 27
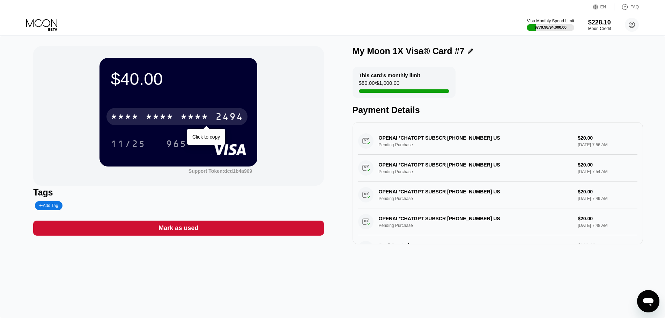
click at [211, 116] on div "* * * * * * * * * * * * 2494" at bounding box center [177, 116] width 141 height 17
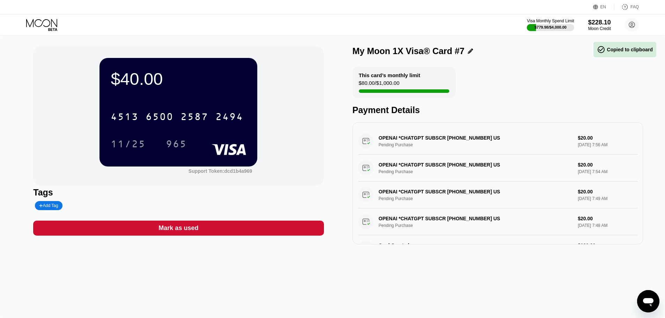
click at [41, 30] on icon at bounding box center [42, 25] width 32 height 12
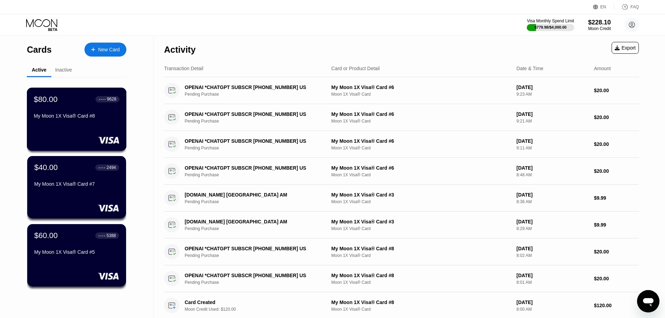
click at [58, 119] on div "My Moon 1X Visa® Card #8" at bounding box center [77, 116] width 86 height 6
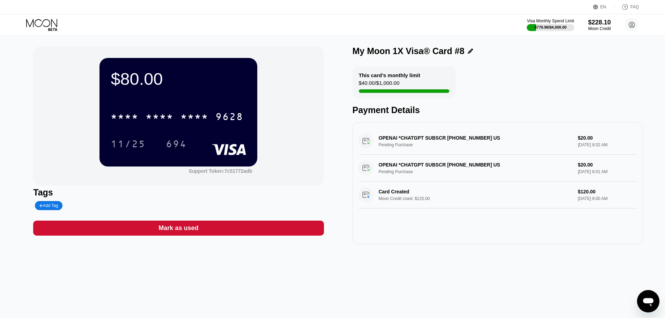
click at [153, 123] on div "* * * *" at bounding box center [160, 117] width 28 height 11
click at [155, 121] on div "6500" at bounding box center [160, 117] width 28 height 11
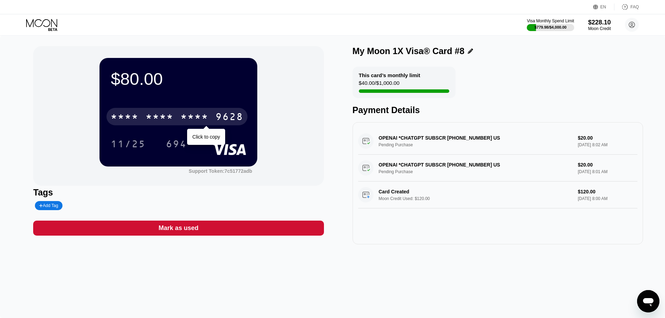
click at [123, 120] on div "* * * *" at bounding box center [125, 117] width 28 height 11
click at [147, 108] on div "4513 6500 2698 9628 Click to copy" at bounding box center [179, 115] width 136 height 24
click at [173, 116] on div "6500" at bounding box center [160, 117] width 28 height 11
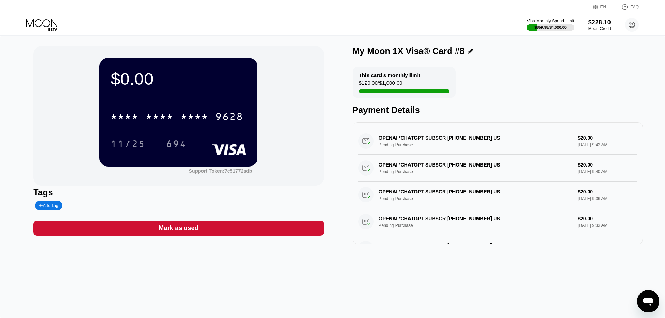
drag, startPoint x: 205, startPoint y: 240, endPoint x: 209, endPoint y: 235, distance: 6.6
click at [205, 240] on div "$0.00 * * * * * * * * * * * * 9628 11/25 694 Support Token: 7c51772adb Tags Add…" at bounding box center [178, 145] width 291 height 198
click at [209, 235] on div "Mark as used" at bounding box center [178, 228] width 291 height 15
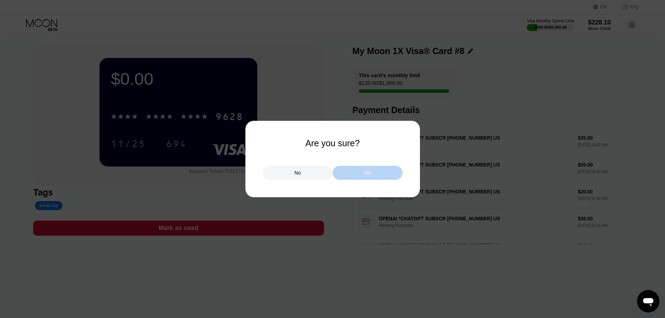
click at [361, 167] on div "Yes" at bounding box center [368, 173] width 70 height 14
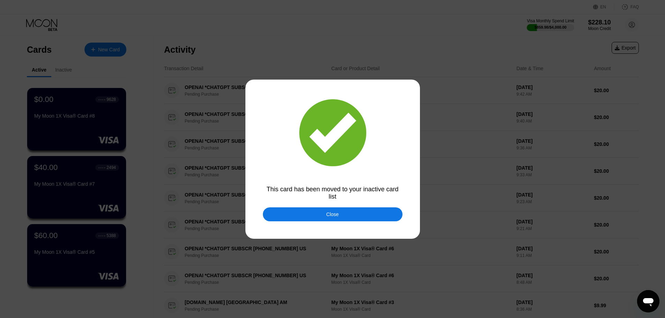
click at [272, 218] on div "Close" at bounding box center [333, 214] width 140 height 14
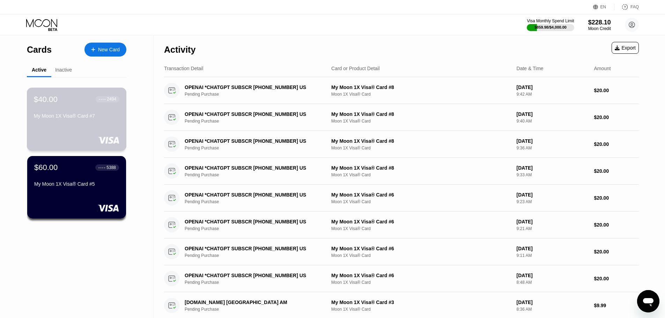
drag, startPoint x: 78, startPoint y: 130, endPoint x: 65, endPoint y: 192, distance: 64.3
click at [65, 192] on div "$40.00 ● ● ● ● 2494 My Moon 1X Visa® Card #7 $60.00 ● ● ● ● 5388 My Moon 1X Vis…" at bounding box center [77, 155] width 100 height 156
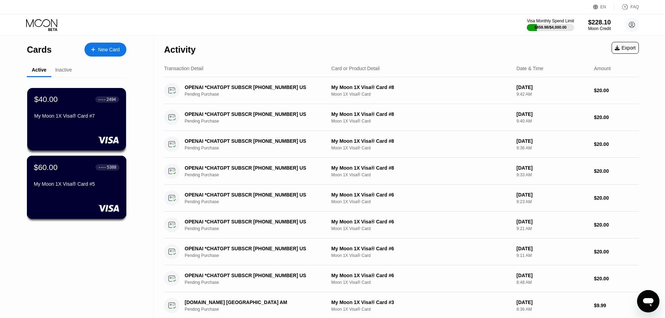
click at [64, 187] on div "My Moon 1X Visa® Card #5" at bounding box center [77, 184] width 86 height 6
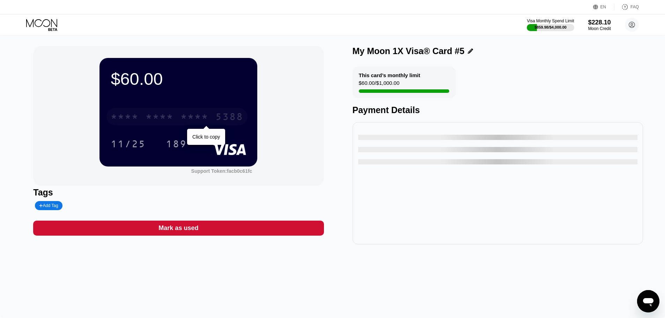
click at [137, 117] on div "* * * *" at bounding box center [125, 117] width 28 height 11
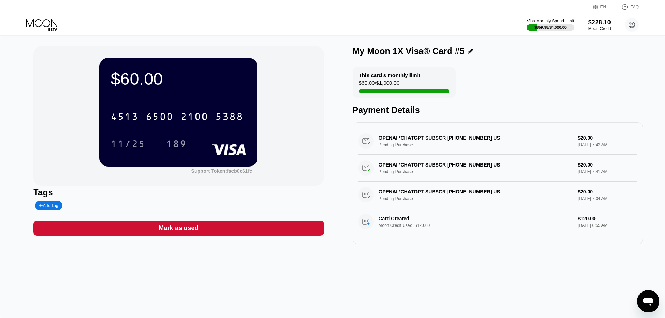
click at [203, 120] on div "2100" at bounding box center [195, 117] width 28 height 11
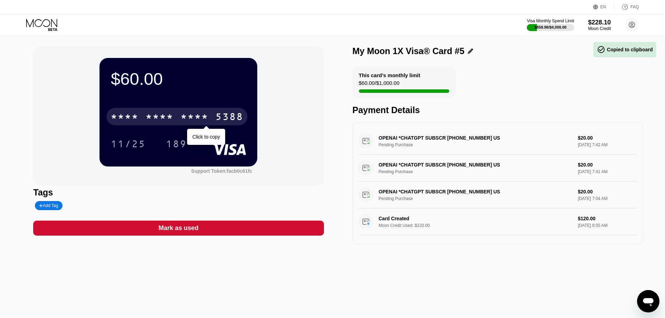
click at [189, 123] on div "* * * *" at bounding box center [195, 117] width 28 height 11
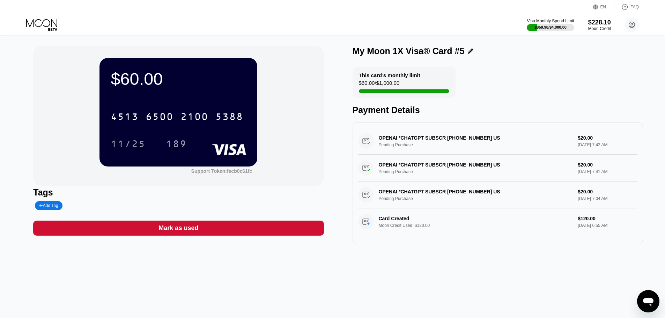
click at [46, 23] on icon at bounding box center [42, 25] width 32 height 12
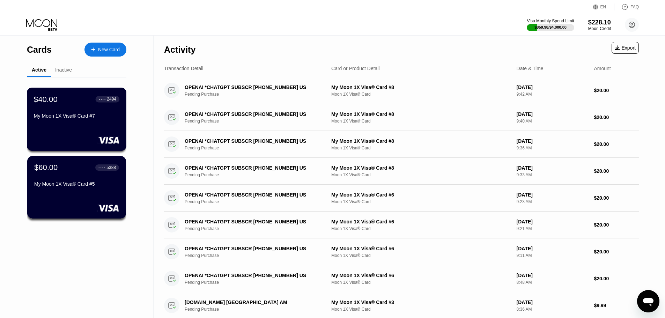
click at [72, 116] on div "My Moon 1X Visa® Card #7" at bounding box center [77, 116] width 86 height 6
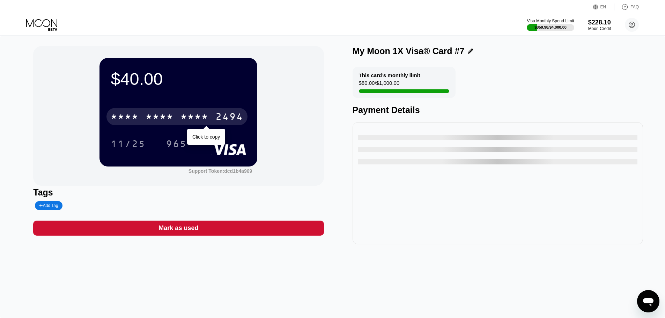
click at [145, 115] on div "* * * * * * * * * * * * 2494" at bounding box center [177, 116] width 141 height 17
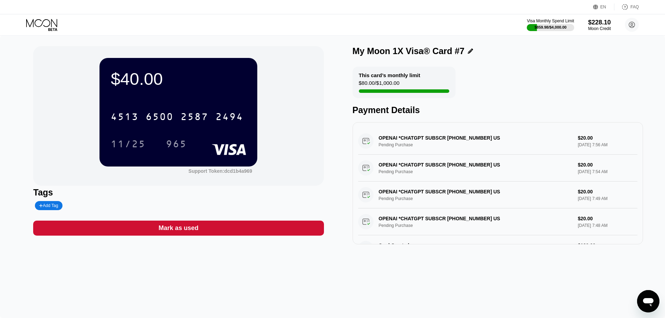
click at [51, 30] on icon at bounding box center [42, 25] width 32 height 12
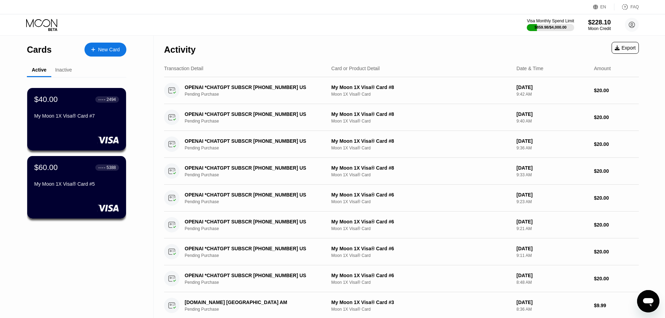
click at [101, 50] on div "New Card" at bounding box center [109, 50] width 22 height 6
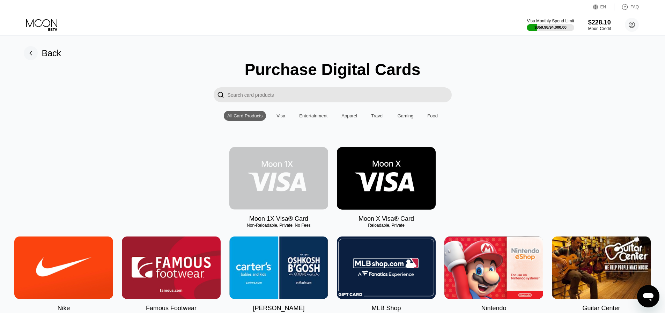
click at [254, 180] on img at bounding box center [278, 178] width 99 height 63
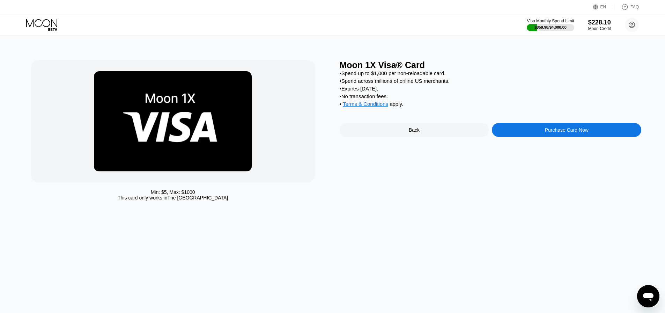
click at [567, 133] on div "Purchase Card Now" at bounding box center [567, 130] width 44 height 6
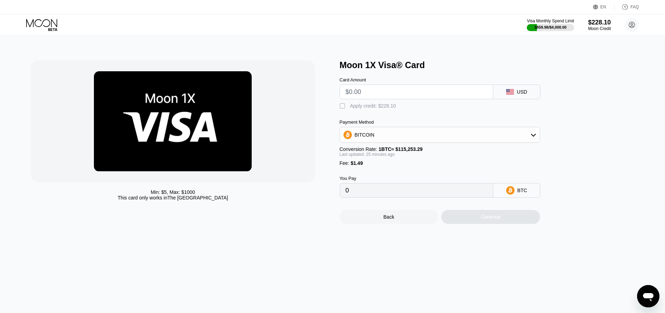
click at [414, 93] on input "text" at bounding box center [417, 92] width 142 height 14
type input "$120"
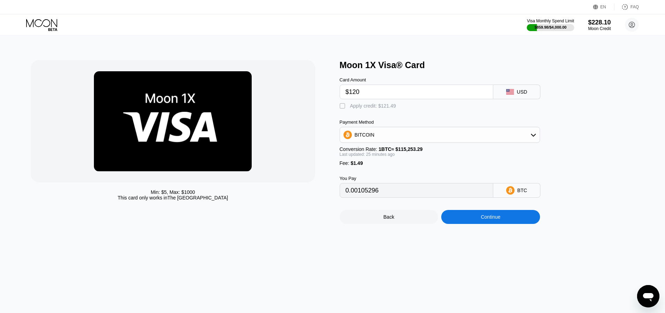
type input "0.00105296"
type input "$120"
click at [372, 107] on div "Apply credit: $121.49" at bounding box center [373, 106] width 46 height 6
type input "0"
click at [482, 231] on div "Min: $ 5 , Max: $ 1000 This card only works in The United States Moon 1X Visa® …" at bounding box center [333, 174] width 671 height 277
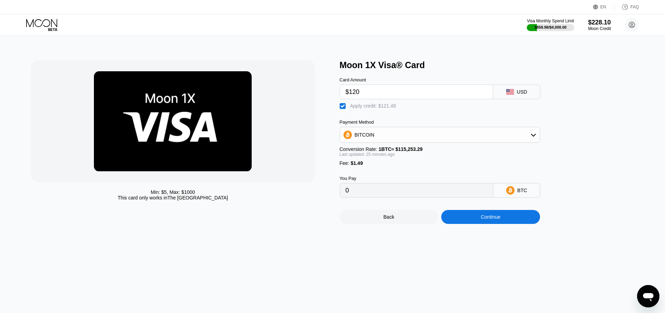
click at [478, 224] on div "Continue" at bounding box center [490, 217] width 99 height 14
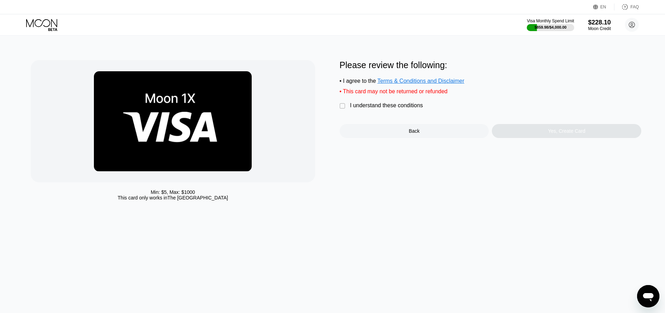
click at [368, 109] on div "I understand these conditions" at bounding box center [386, 105] width 73 height 6
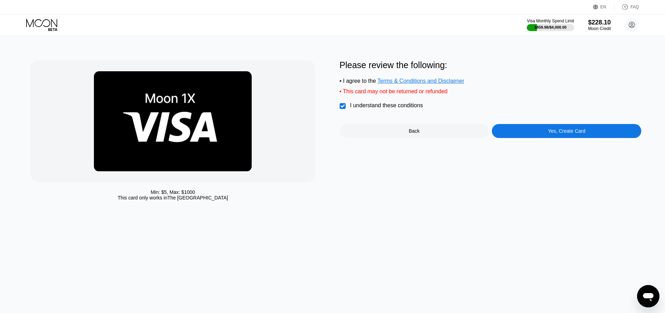
click at [568, 128] on div "Please review the following: • I agree to the Terms & Conditions and Disclaimer…" at bounding box center [491, 99] width 302 height 78
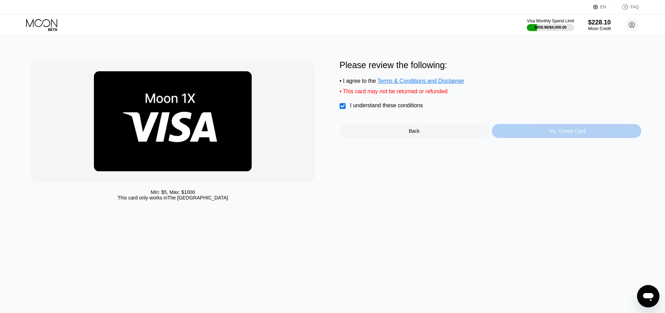
click at [566, 131] on div "Yes, Create Card" at bounding box center [566, 131] width 149 height 14
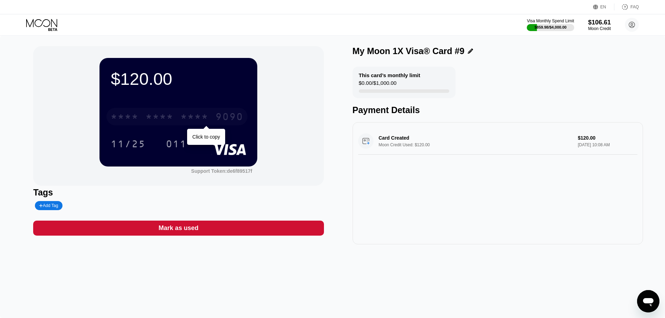
click at [156, 123] on div "* * * *" at bounding box center [160, 117] width 28 height 11
click at [34, 14] on div "EN Language Select an item Save FAQ" at bounding box center [332, 7] width 665 height 14
click at [38, 23] on icon at bounding box center [42, 25] width 32 height 12
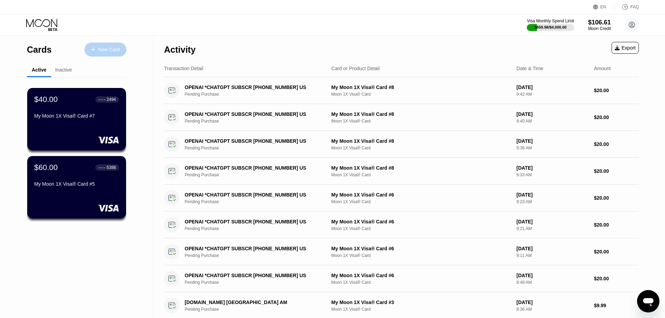
click at [109, 48] on div "New Card" at bounding box center [109, 50] width 22 height 6
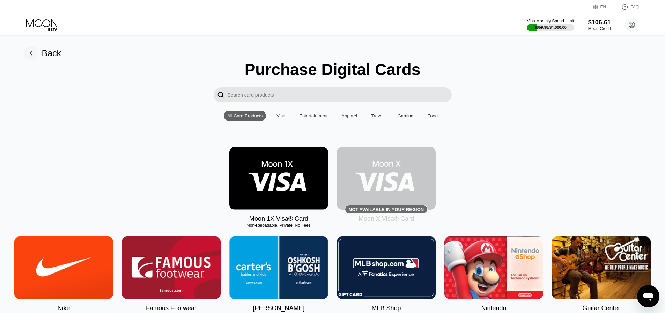
click at [277, 183] on img at bounding box center [278, 178] width 99 height 63
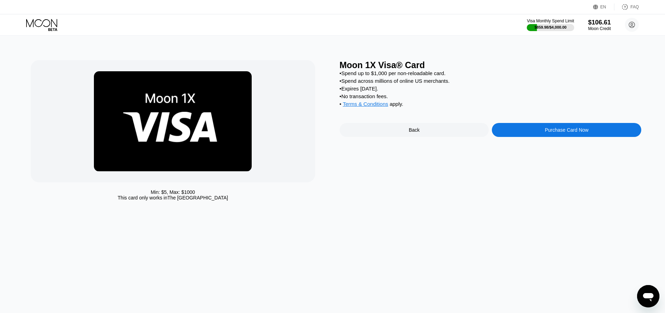
click at [540, 137] on div "Purchase Card Now" at bounding box center [566, 130] width 149 height 14
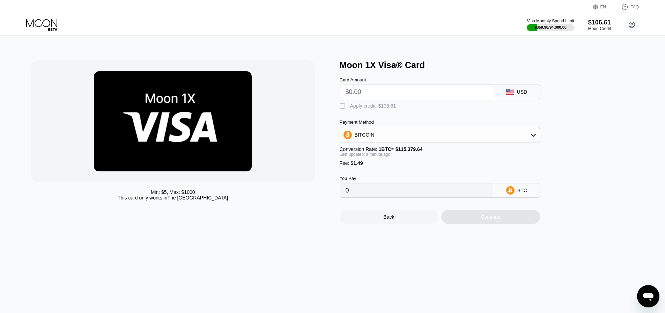
click at [379, 96] on input "text" at bounding box center [417, 92] width 142 height 14
type input "$10"
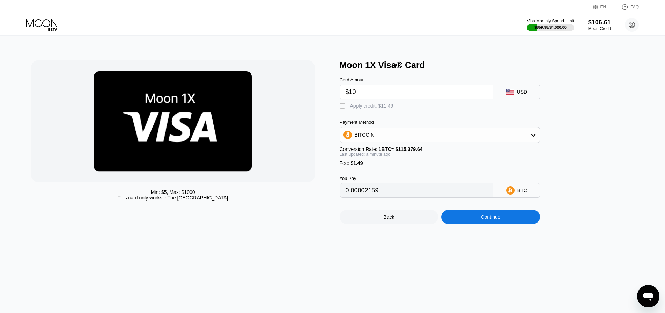
type input "0.00009959"
type input "$100"
type input "0.00087962"
type input "$100"
click at [372, 108] on div "Apply credit: $101.49" at bounding box center [373, 106] width 46 height 6
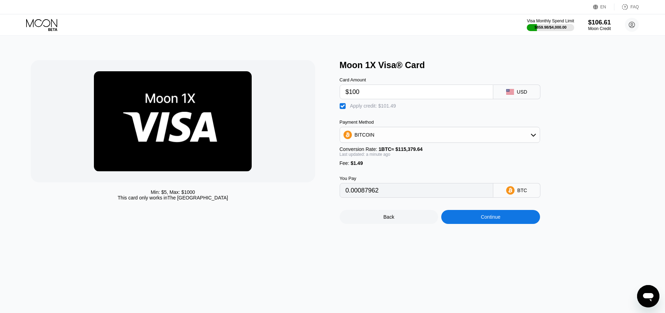
type input "0"
click at [513, 236] on div "Min: $ 5 , Max: $ 1000 This card only works in The United States Moon 1X Visa® …" at bounding box center [333, 174] width 671 height 277
click at [512, 224] on div "Continue" at bounding box center [490, 217] width 99 height 14
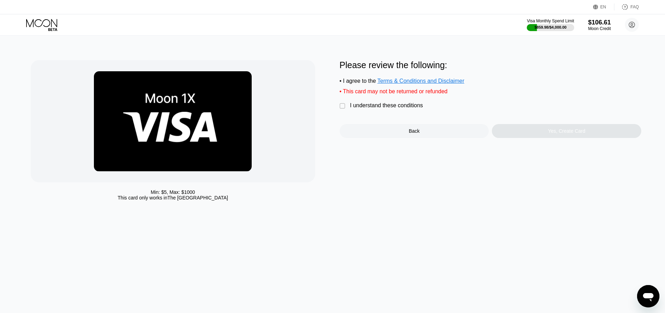
click at [390, 104] on div "Please review the following: • I agree to the Terms & Conditions and Disclaimer…" at bounding box center [491, 99] width 302 height 78
click at [397, 109] on div "I understand these conditions" at bounding box center [386, 105] width 73 height 6
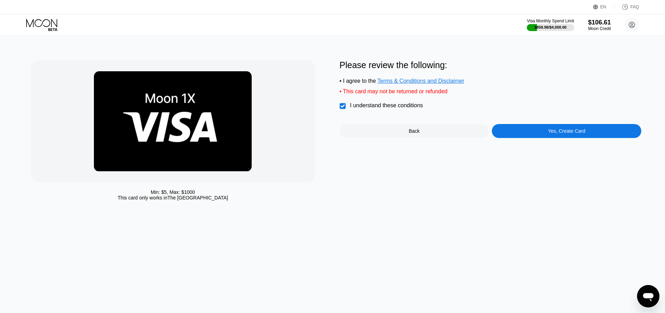
click at [541, 128] on div "Please review the following: • I agree to the Terms & Conditions and Disclaimer…" at bounding box center [491, 99] width 302 height 78
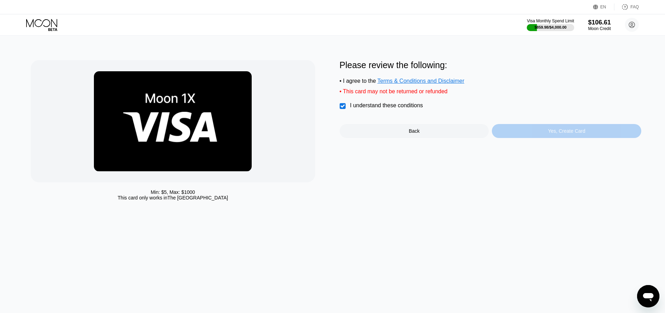
click at [536, 138] on div "Yes, Create Card" at bounding box center [566, 131] width 149 height 14
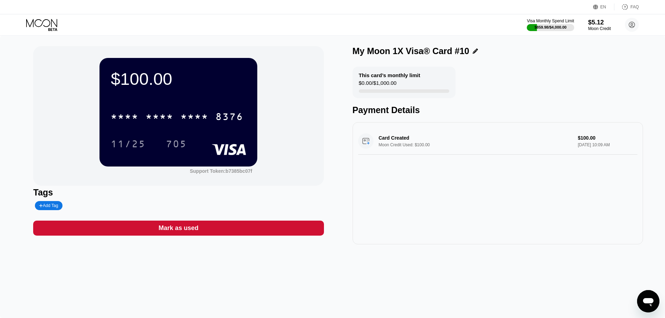
click at [205, 114] on div "* * * *" at bounding box center [195, 117] width 28 height 11
